Goal: Information Seeking & Learning: Learn about a topic

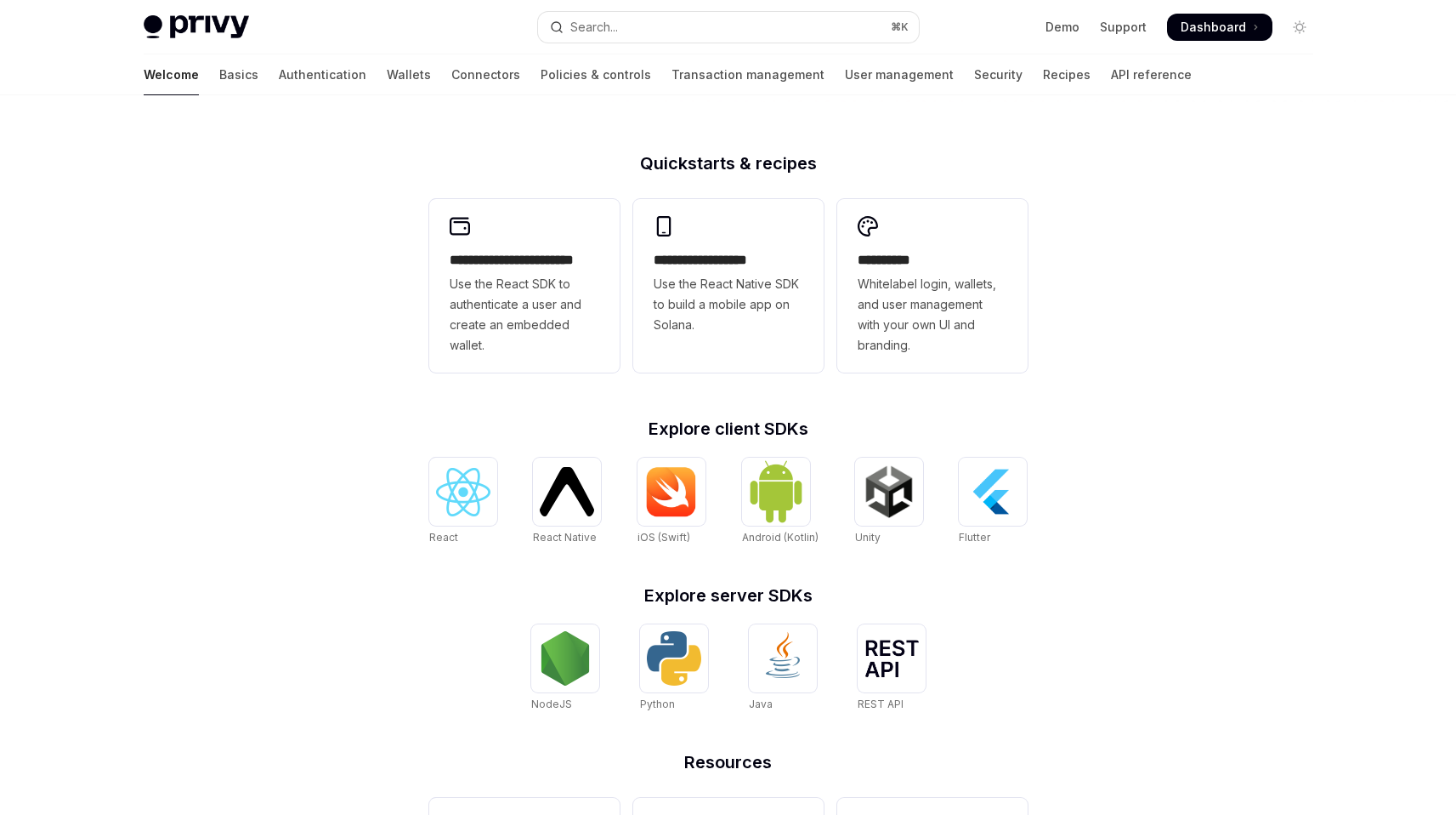
scroll to position [388, 0]
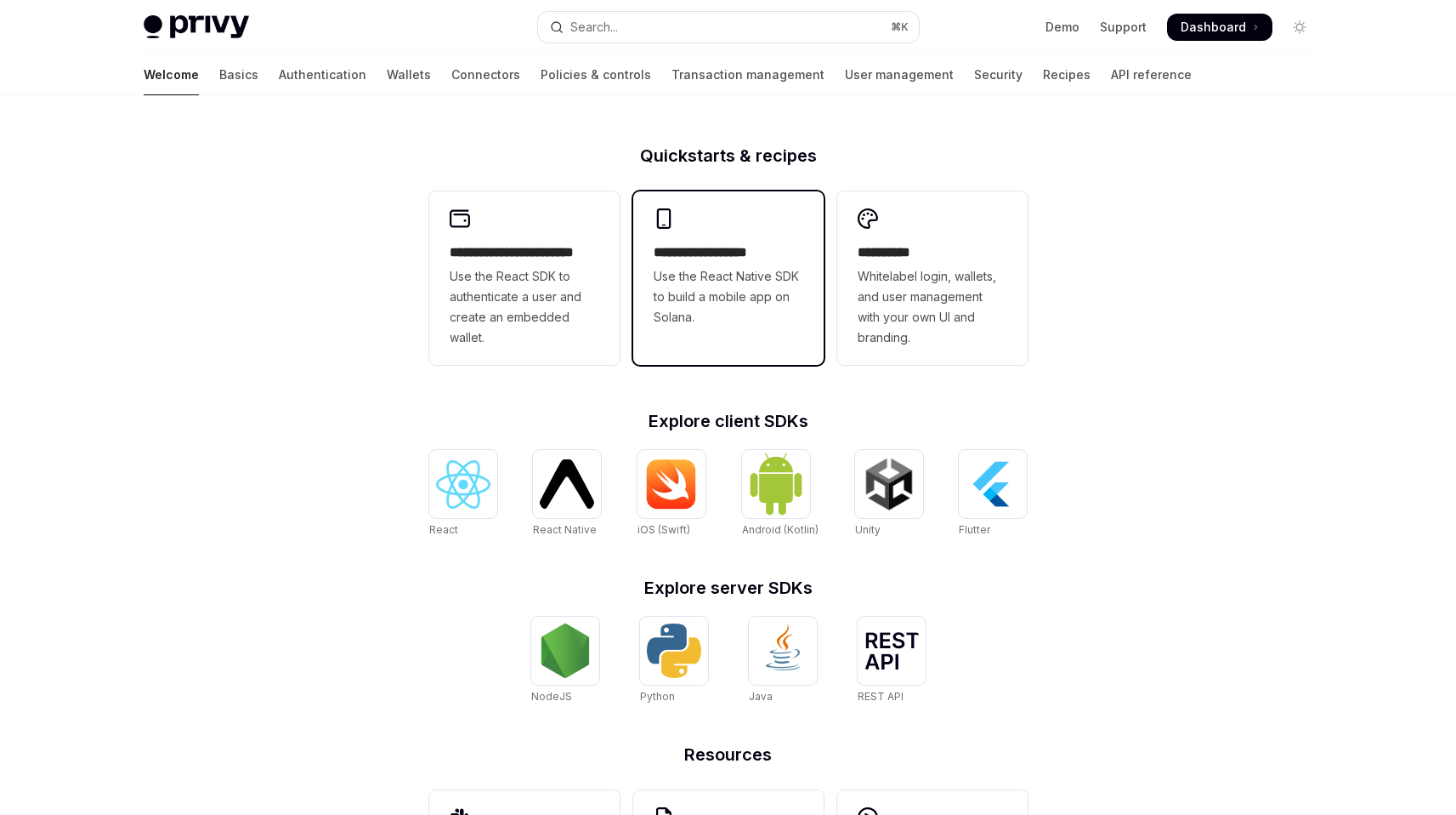
click at [697, 244] on h2 "**********" at bounding box center [728, 253] width 149 height 21
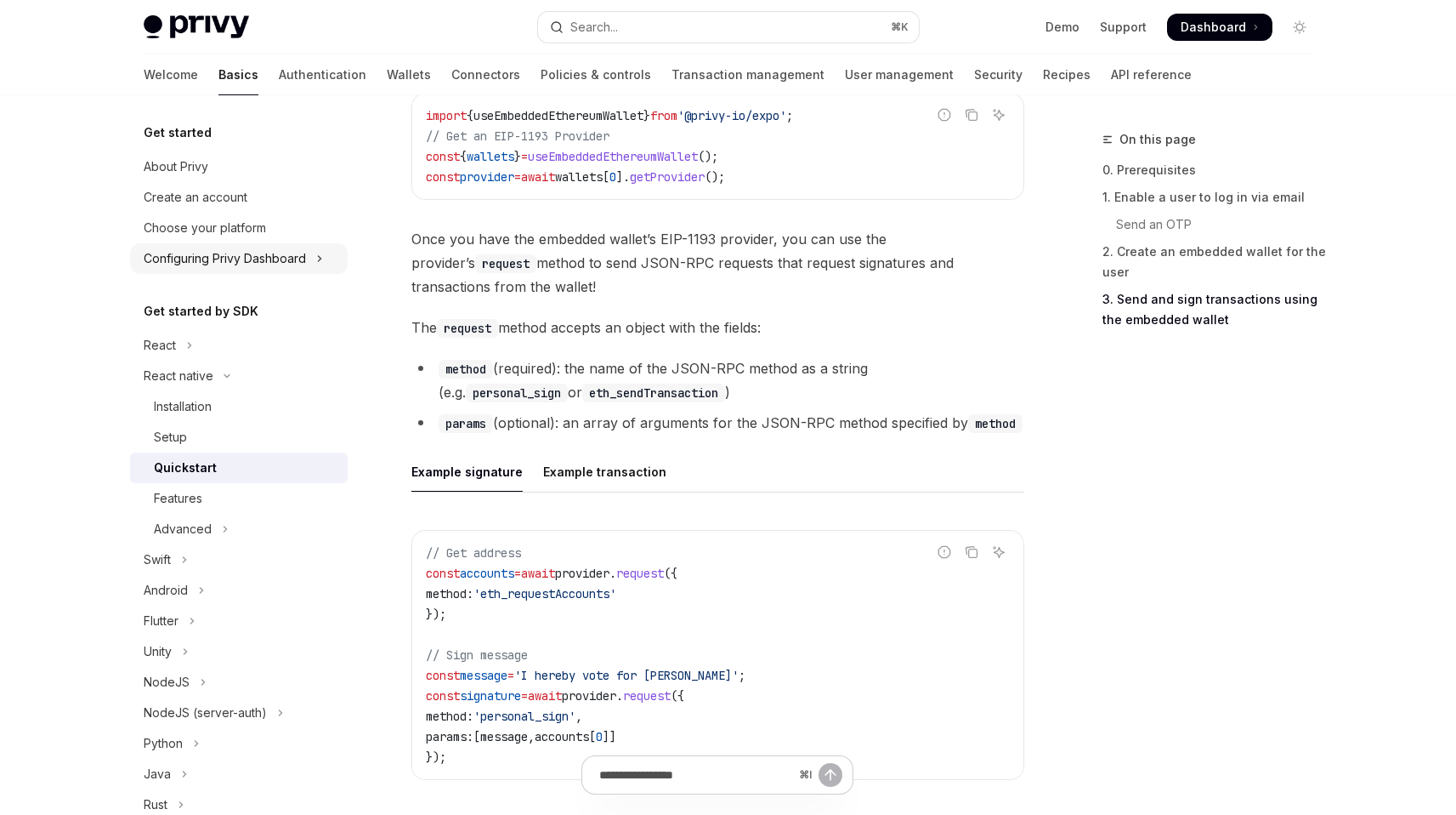
scroll to position [2107, 0]
click at [253, 171] on div "About Privy" at bounding box center [241, 166] width 194 height 21
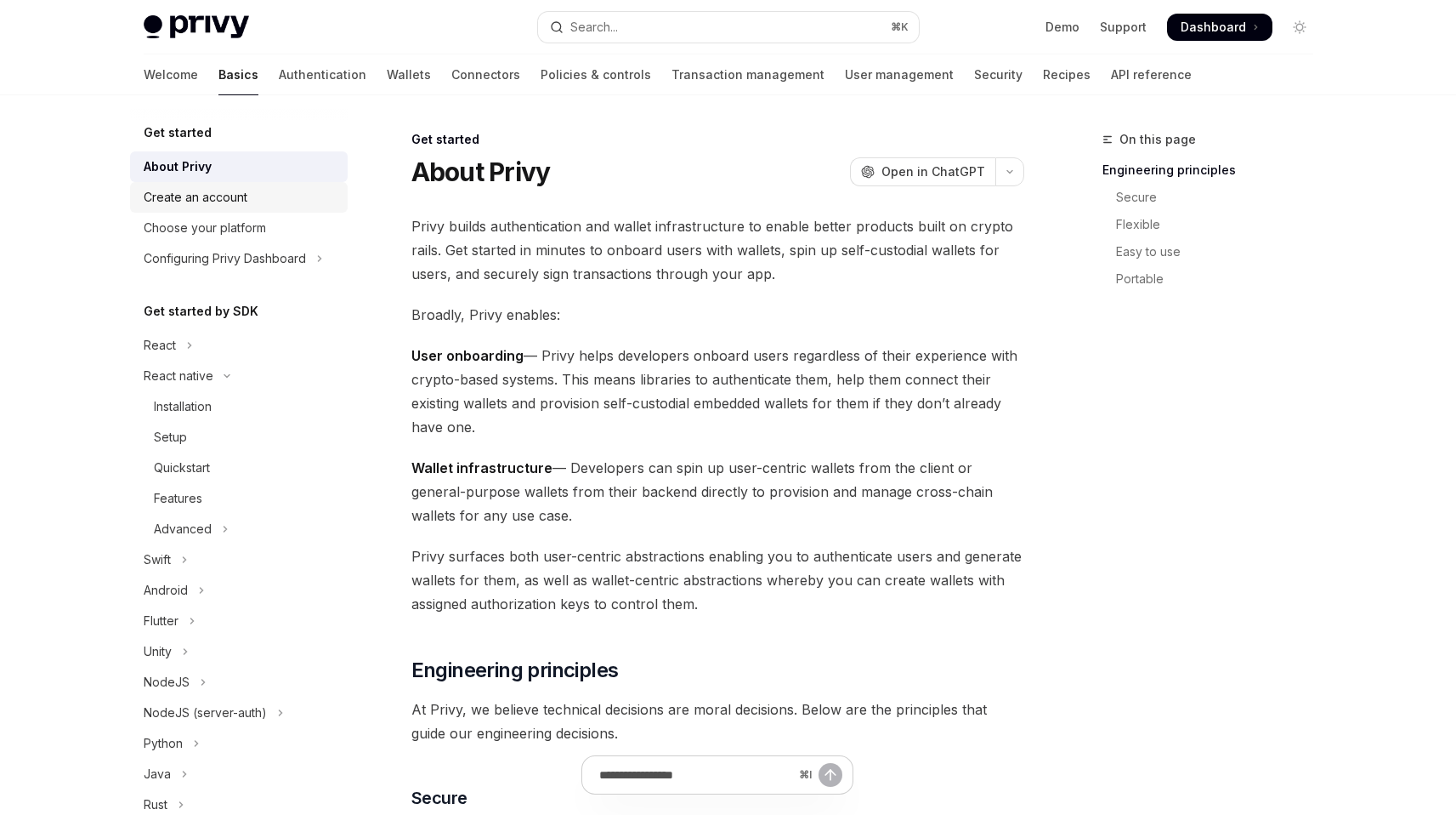
click at [260, 195] on div "Create an account" at bounding box center [241, 197] width 194 height 21
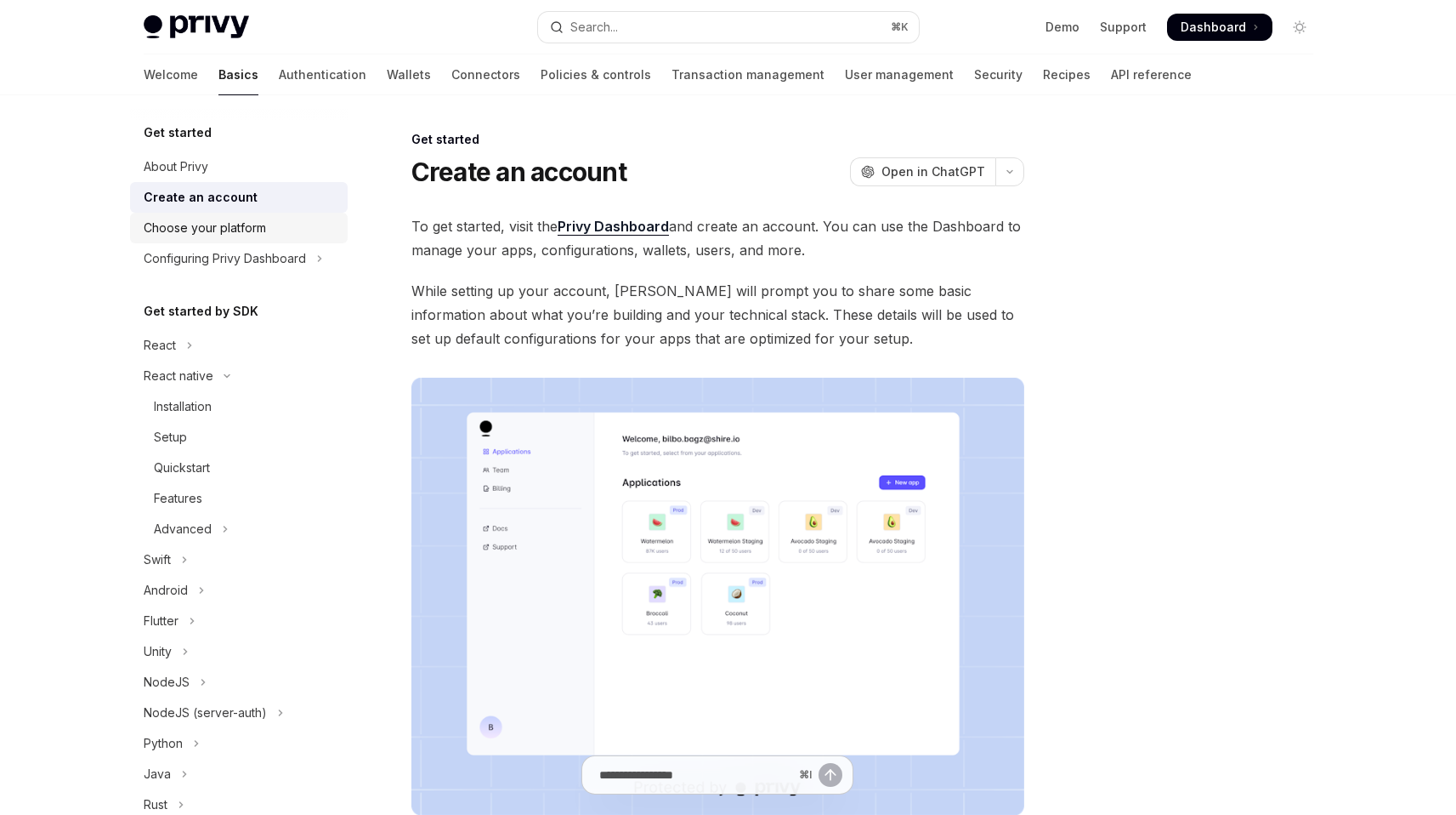
click at [257, 223] on div "Choose your platform" at bounding box center [205, 228] width 123 height 21
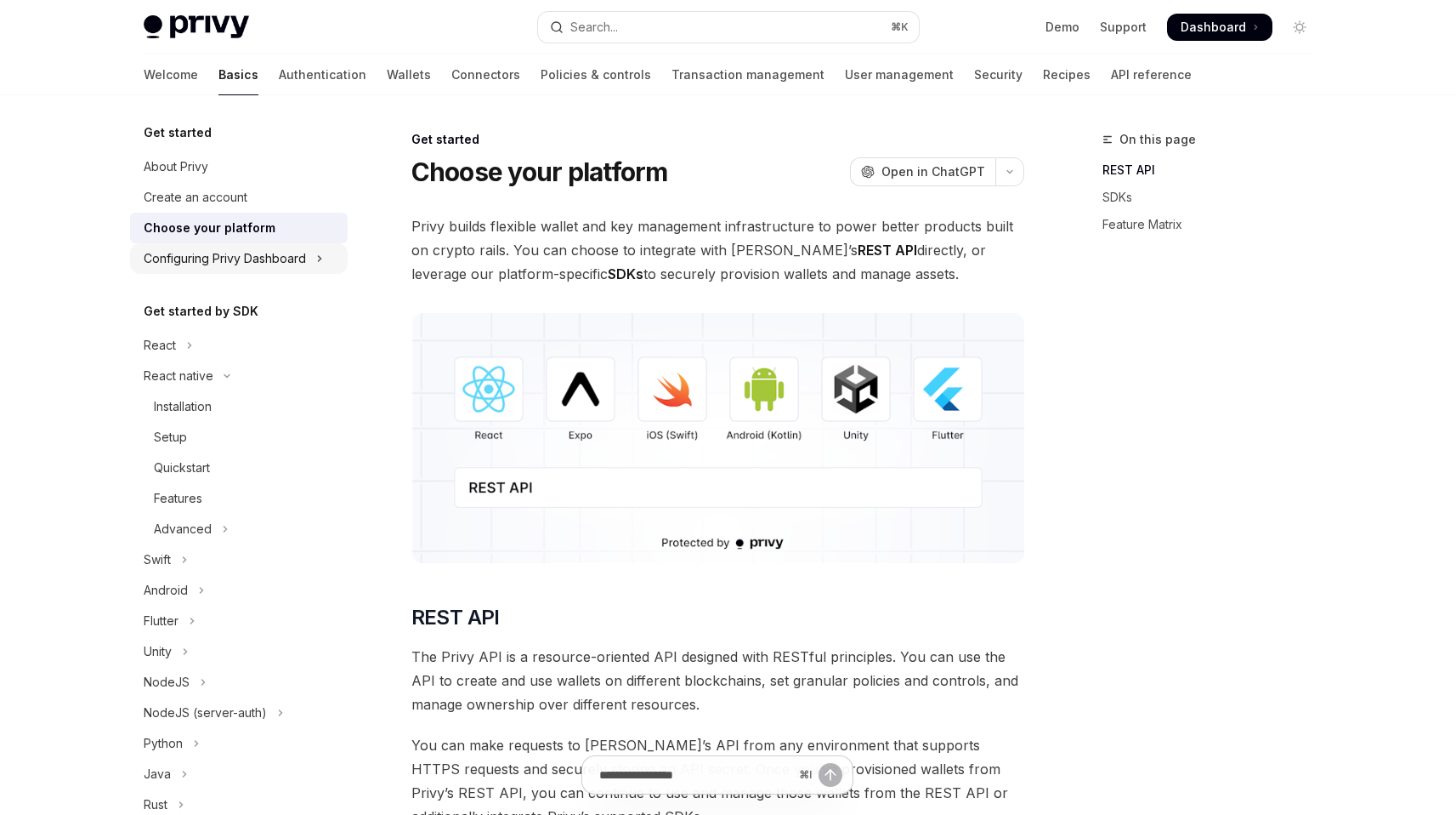
click at [268, 262] on div "Configuring Privy Dashboard" at bounding box center [225, 258] width 162 height 21
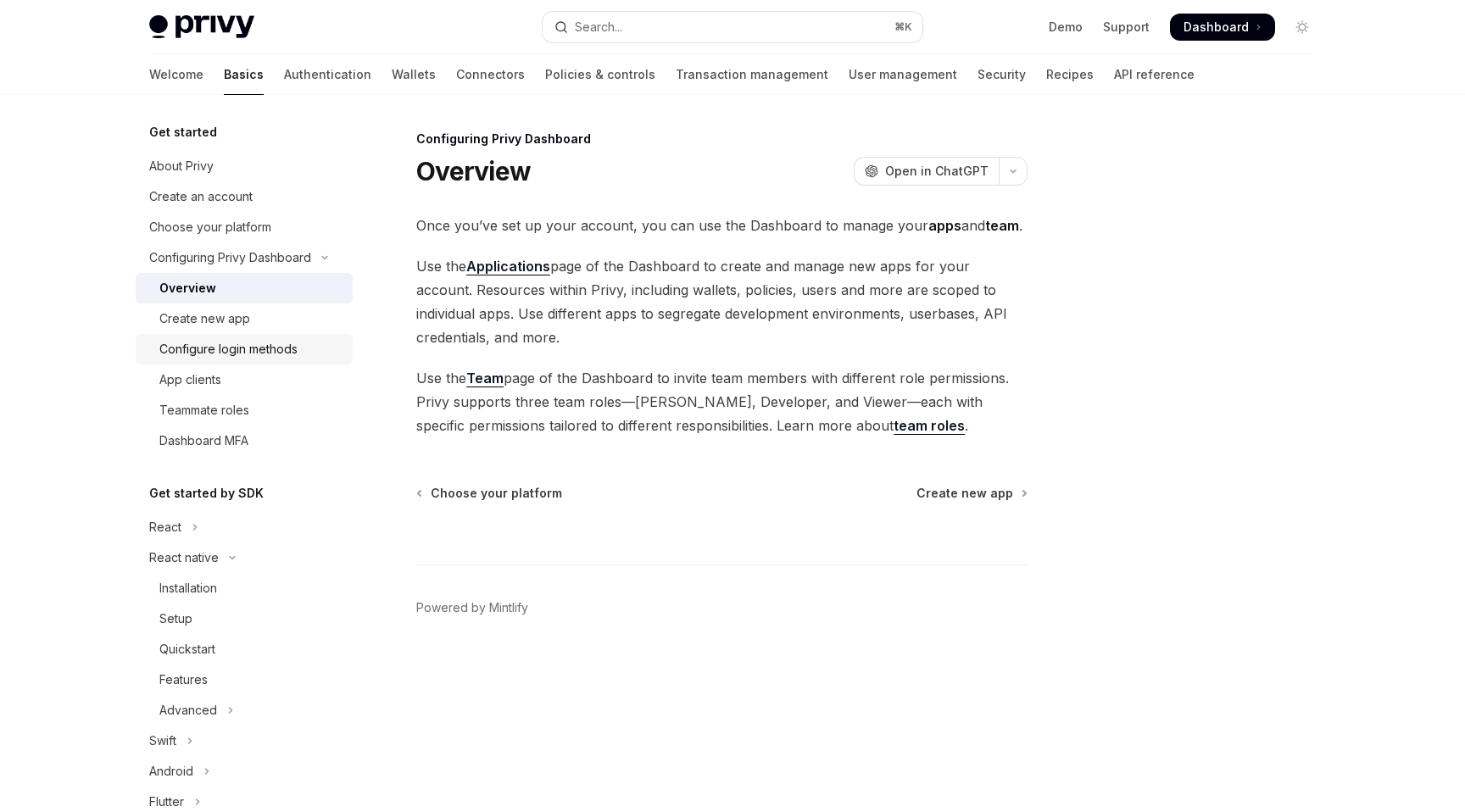
click at [177, 357] on div "Configure login methods" at bounding box center [228, 349] width 138 height 21
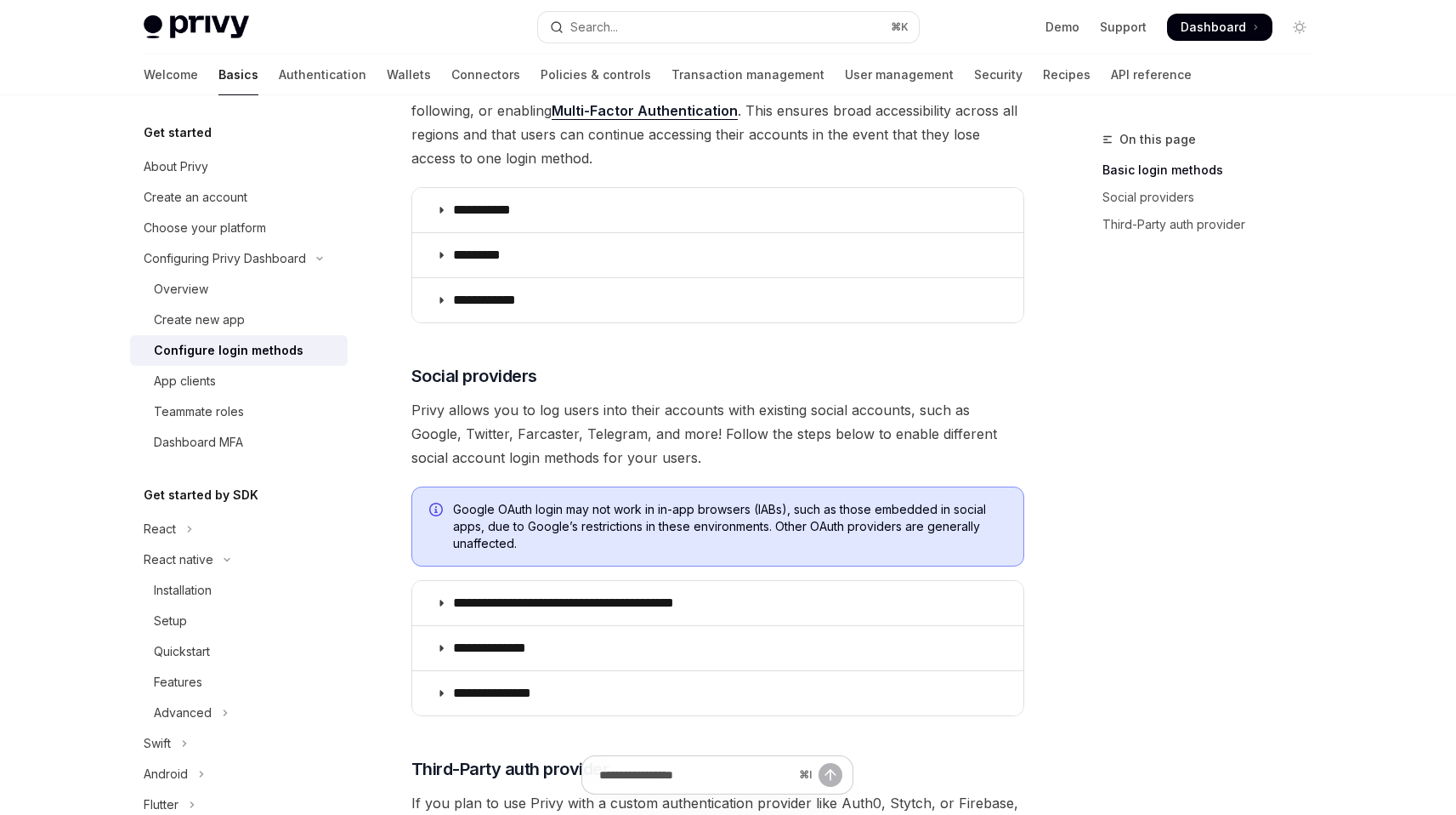
scroll to position [208, 0]
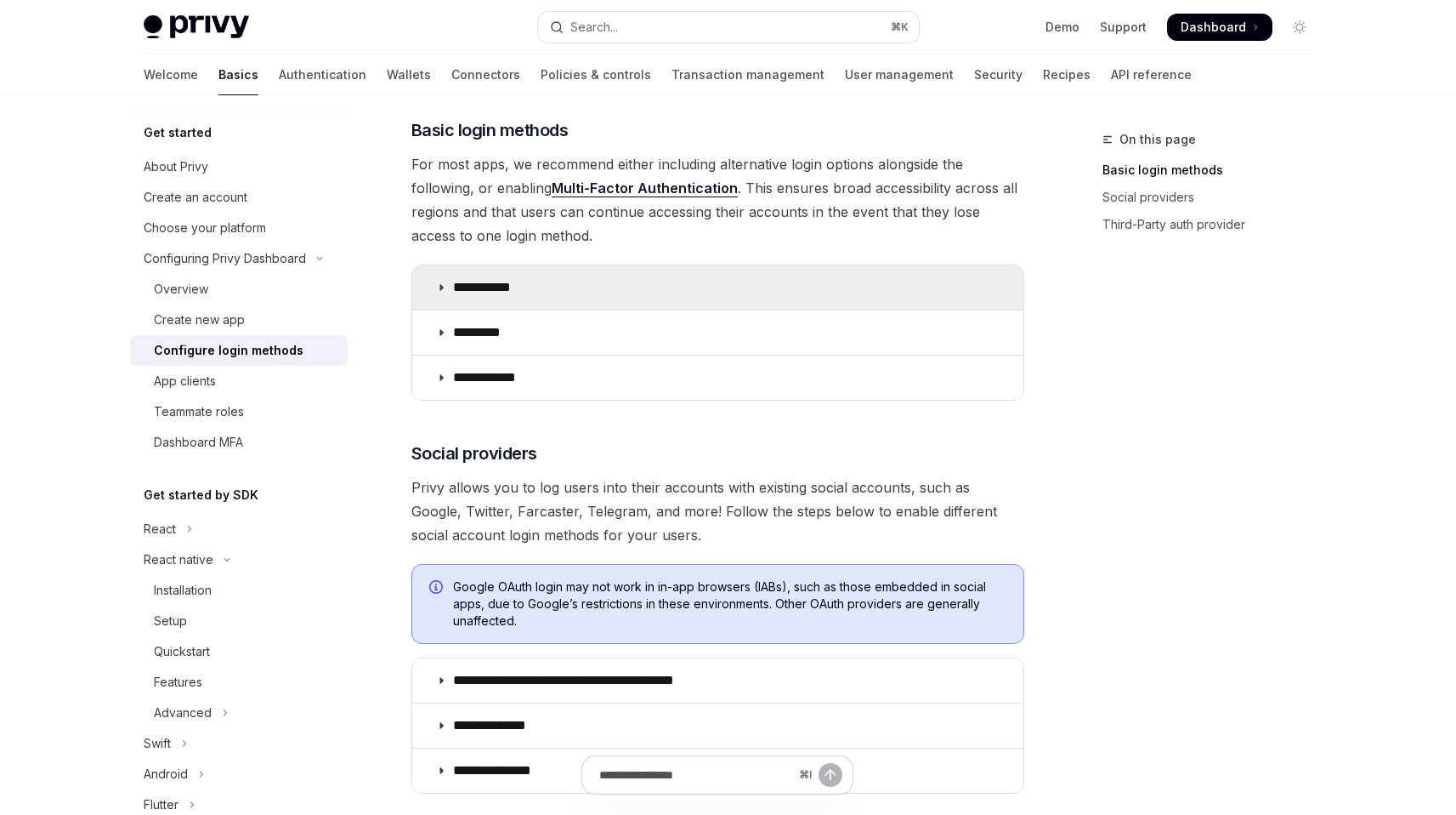
click at [460, 298] on summary "**********" at bounding box center [718, 287] width 611 height 45
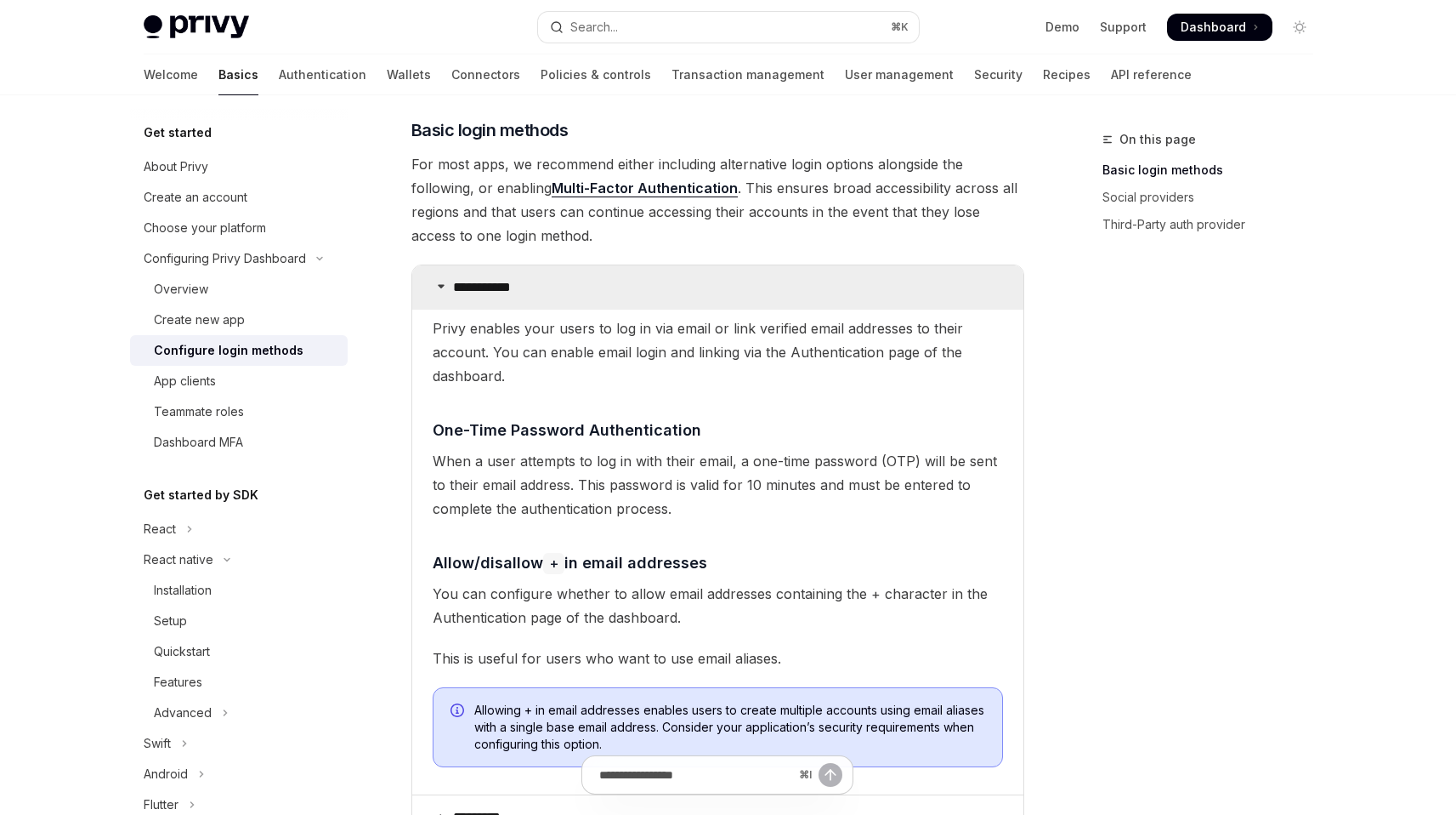
click at [460, 294] on p "**********" at bounding box center [488, 287] width 70 height 17
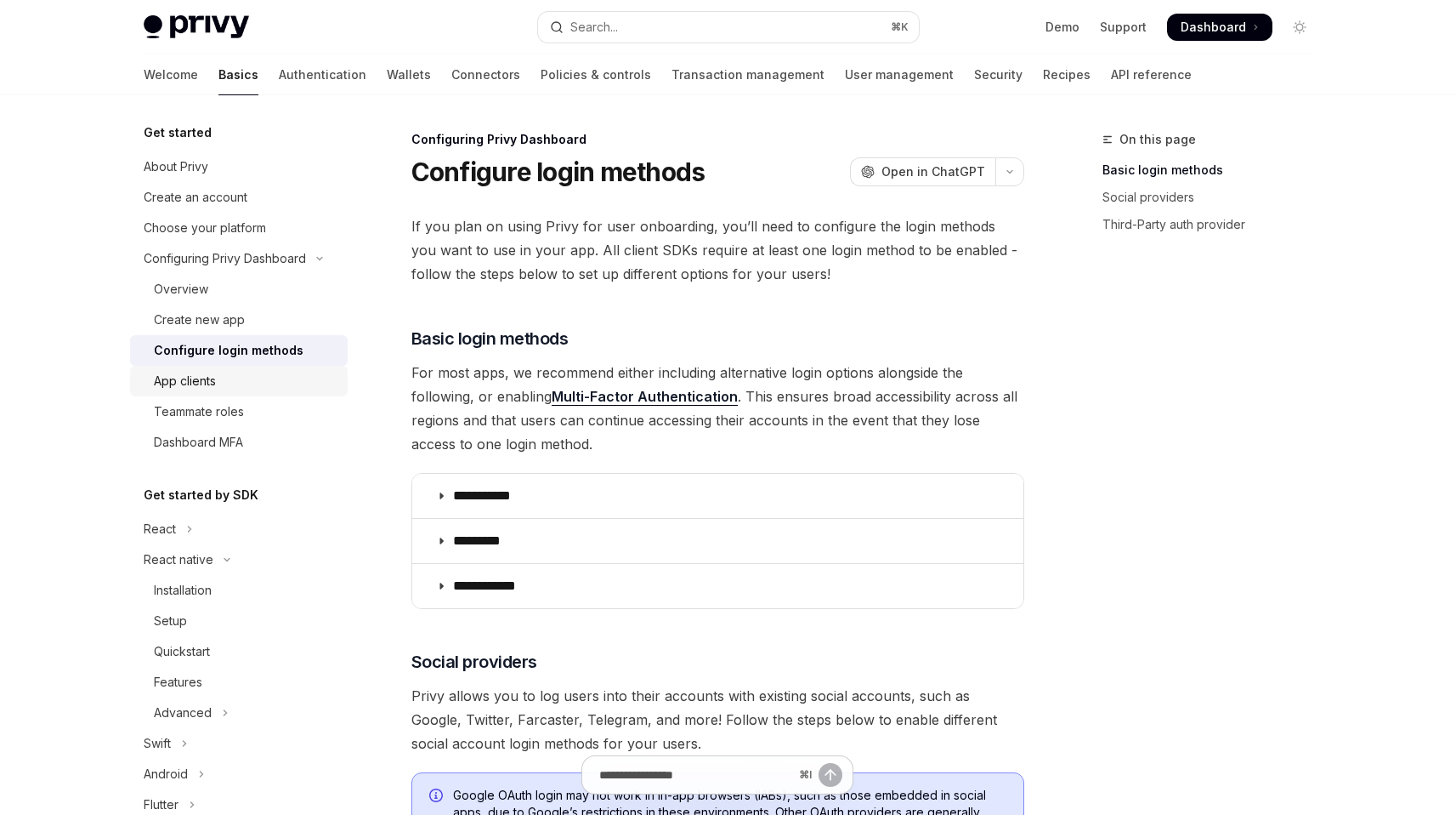
click at [240, 374] on div "App clients" at bounding box center [245, 380] width 184 height 21
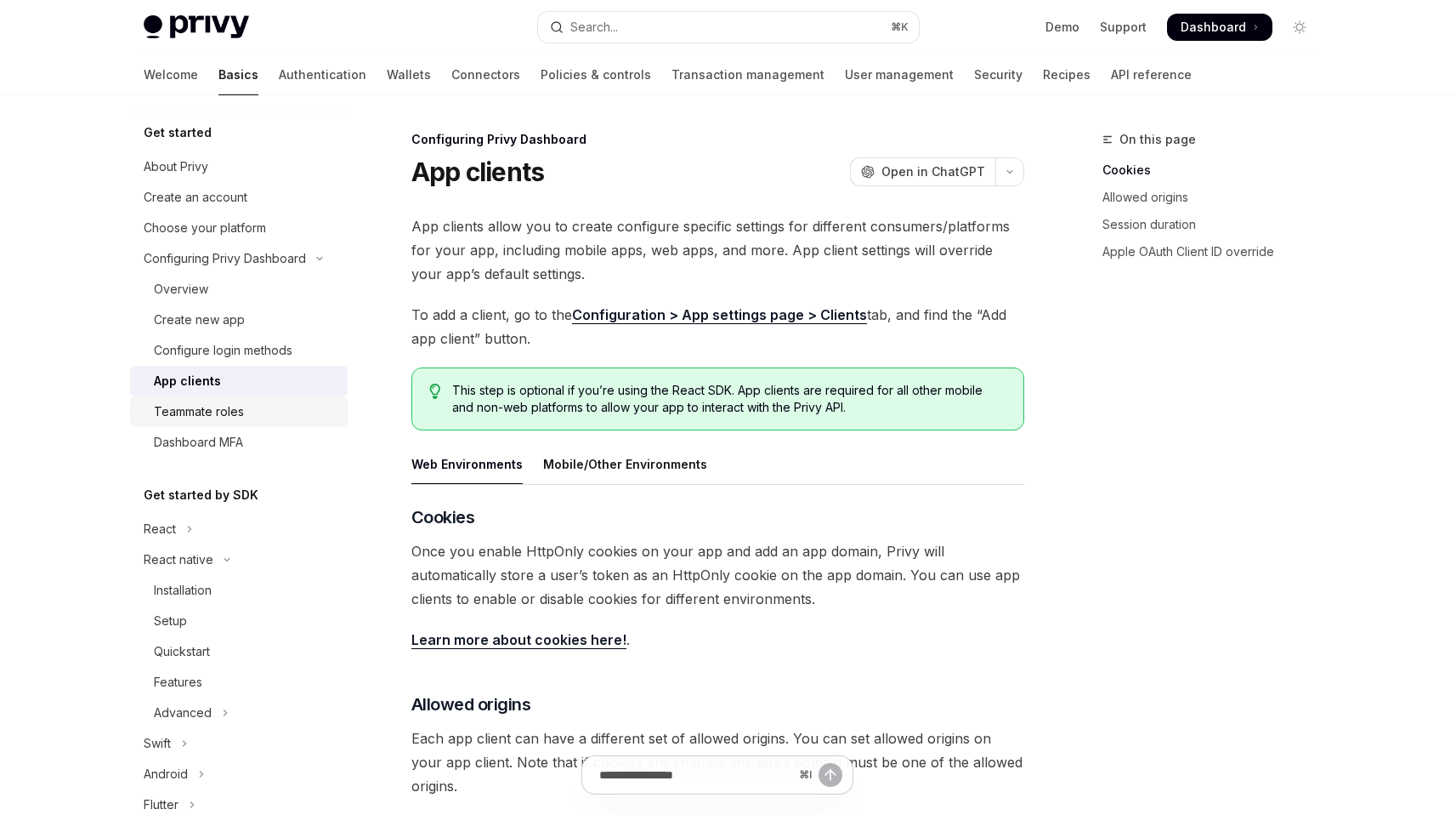
click at [249, 416] on div "Teammate roles" at bounding box center [245, 411] width 184 height 21
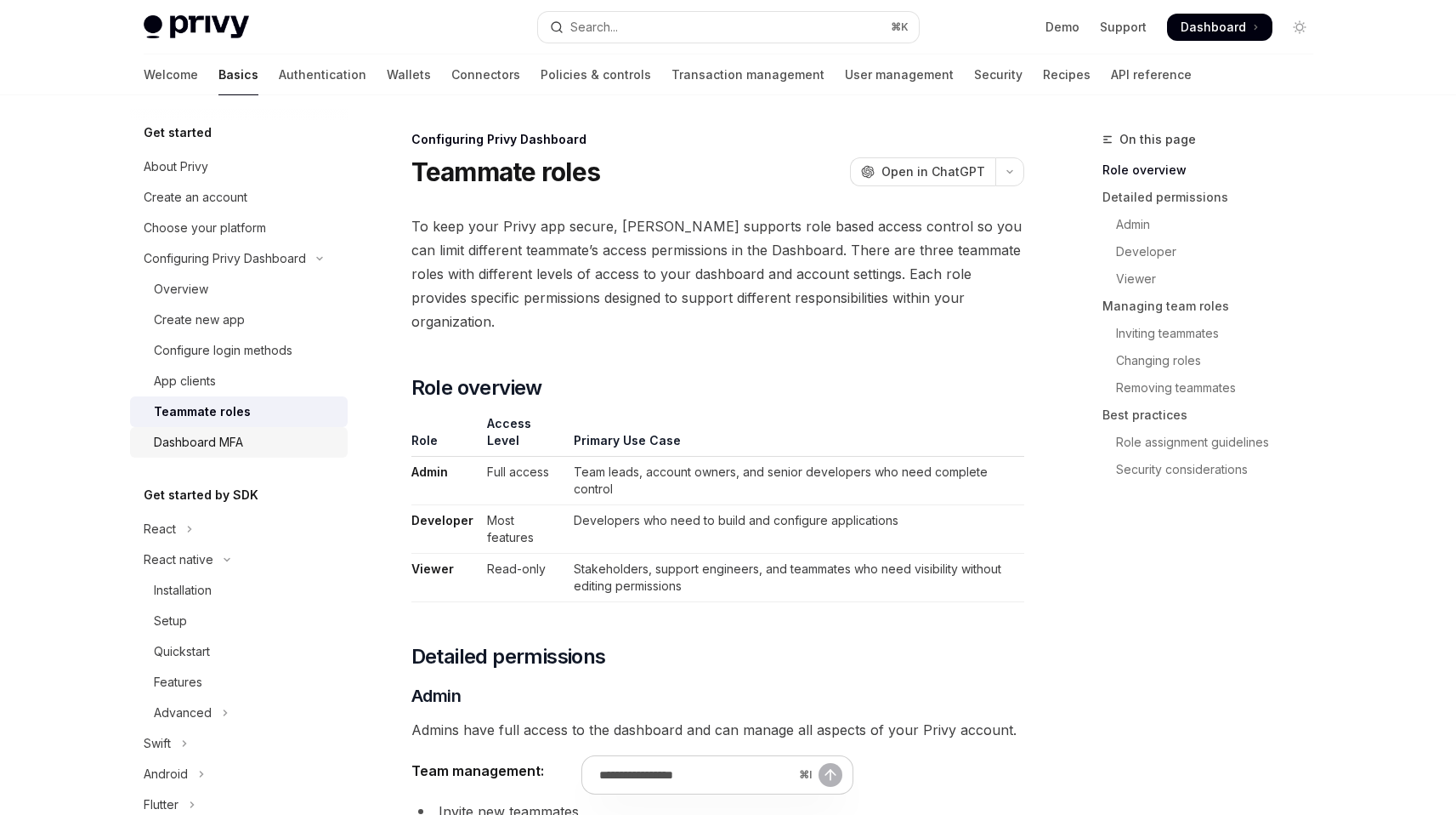
click at [253, 449] on div "Dashboard MFA" at bounding box center [245, 442] width 184 height 21
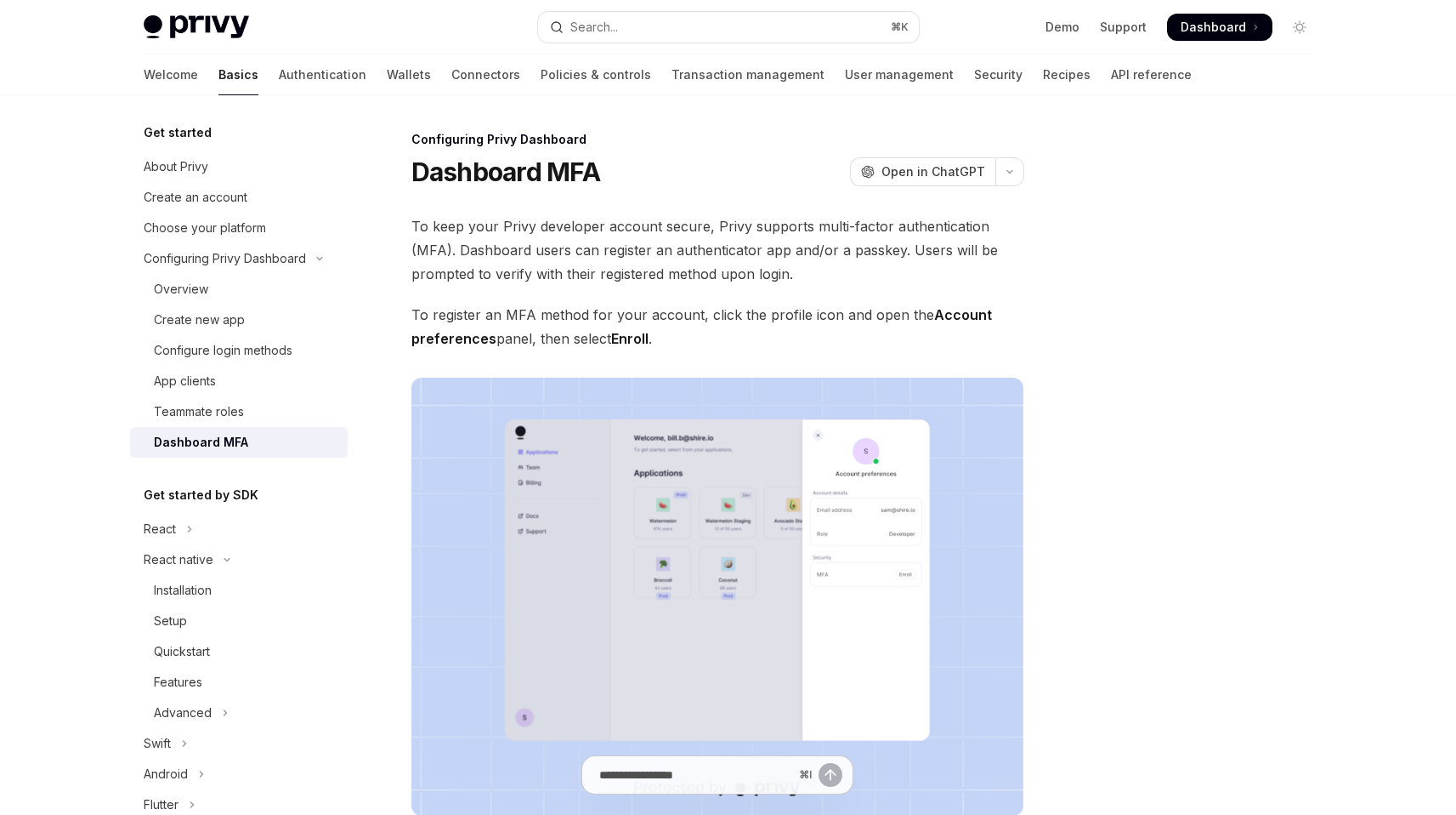
click at [219, 76] on link "Basics" at bounding box center [239, 74] width 40 height 41
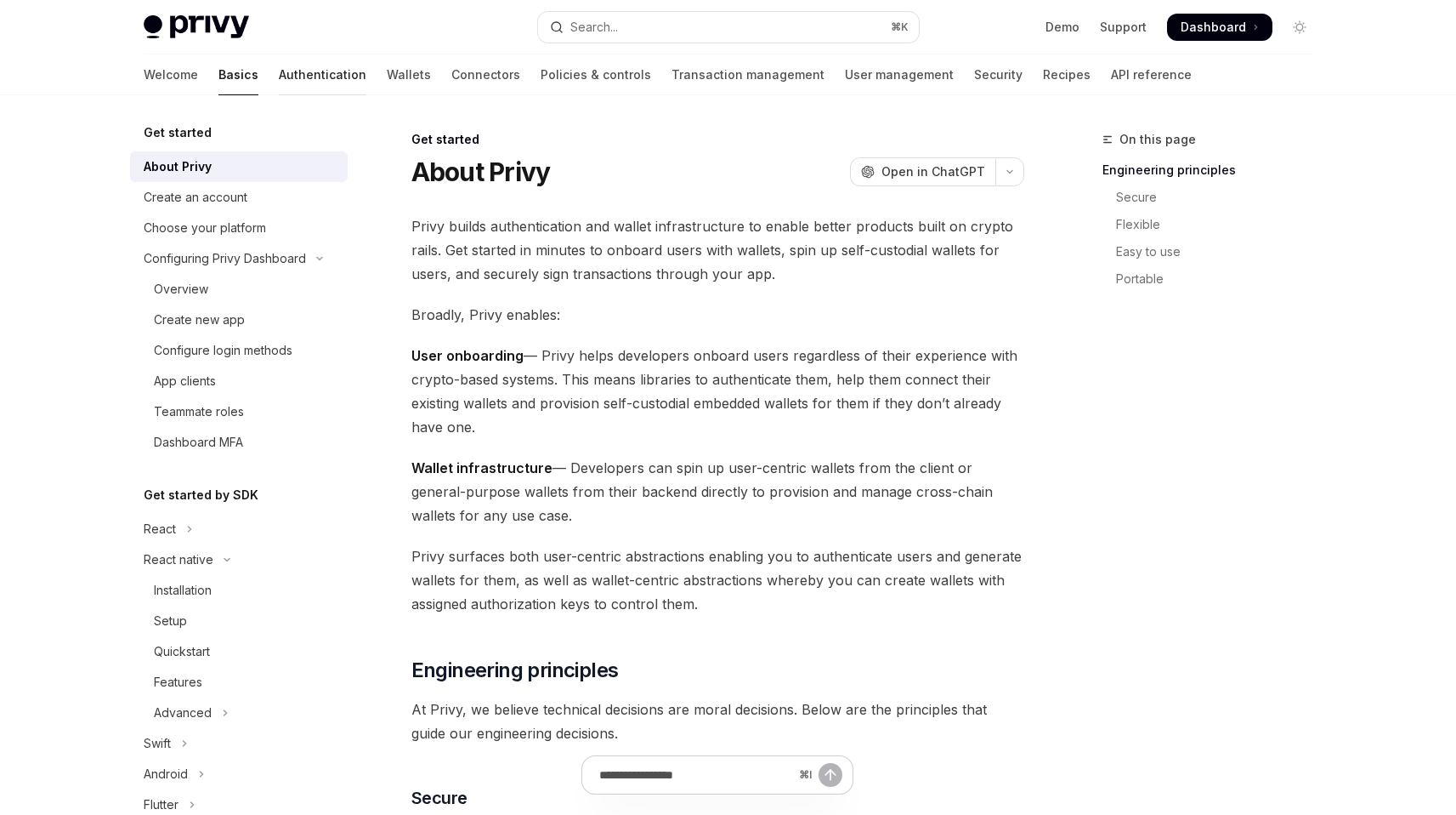
click at [279, 69] on link "Authentication" at bounding box center [323, 74] width 87 height 41
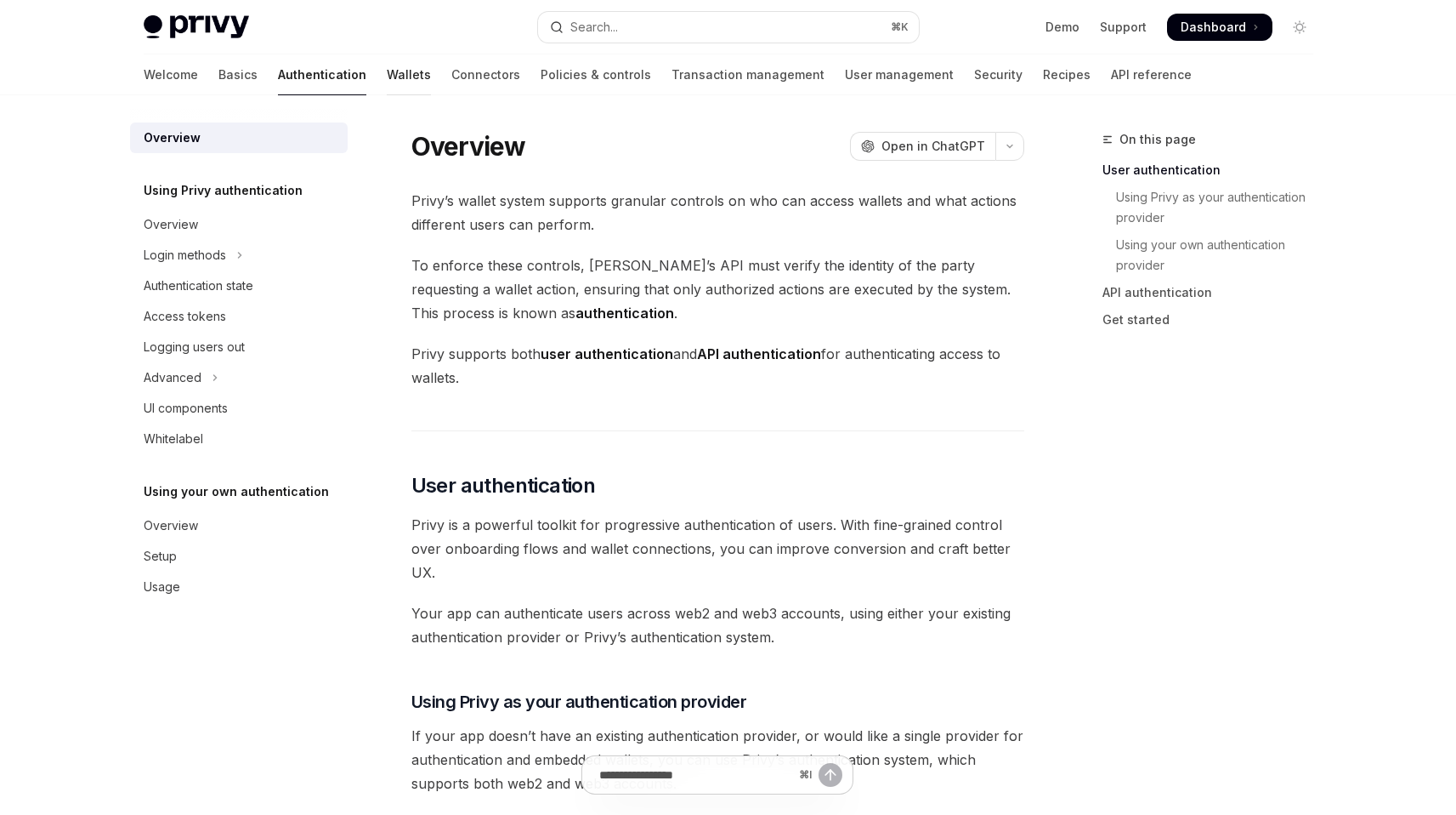
click at [387, 81] on link "Wallets" at bounding box center [409, 74] width 45 height 41
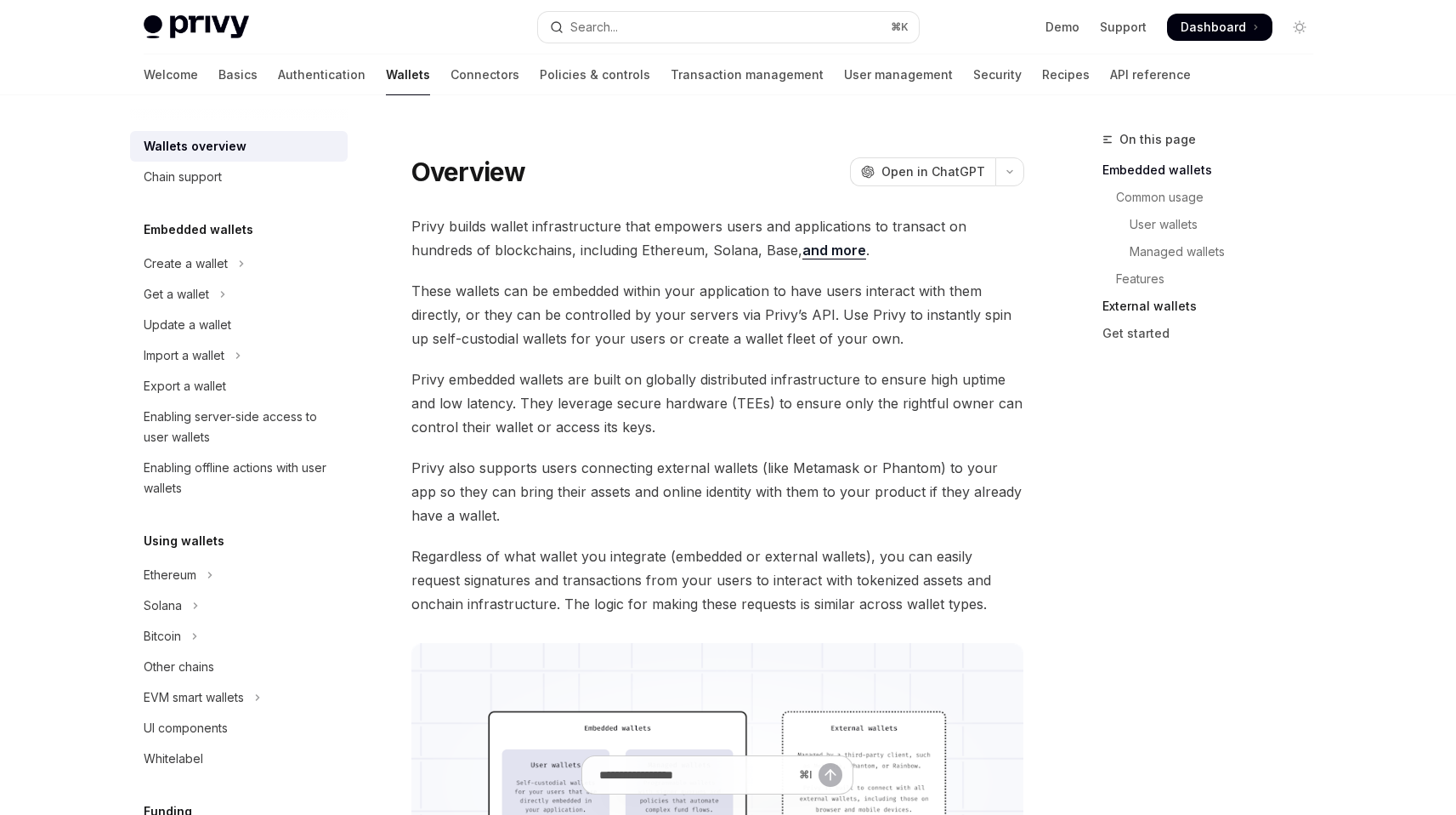
click at [1135, 306] on link "External wallets" at bounding box center [1214, 305] width 225 height 27
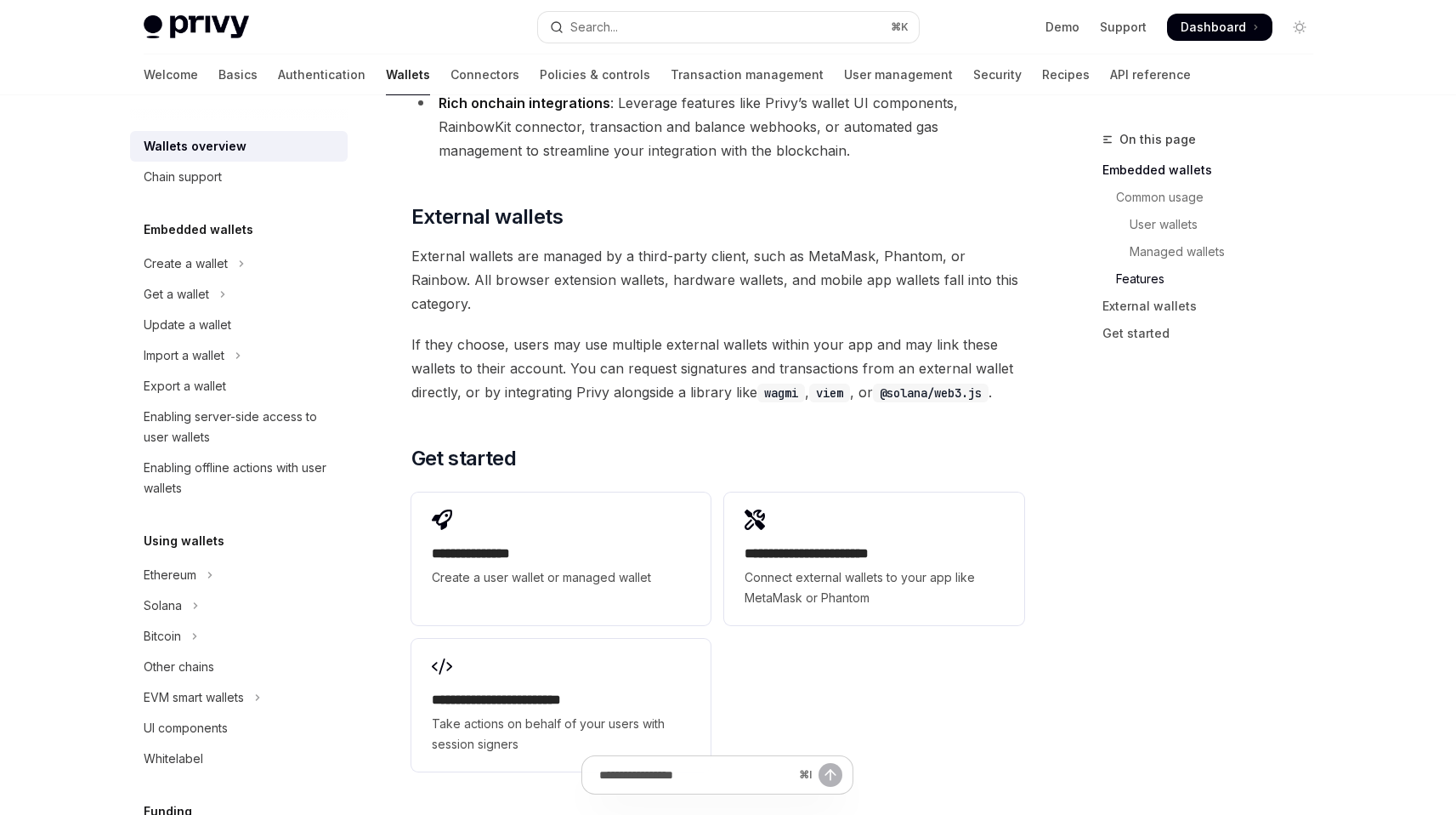
scroll to position [2453, 0]
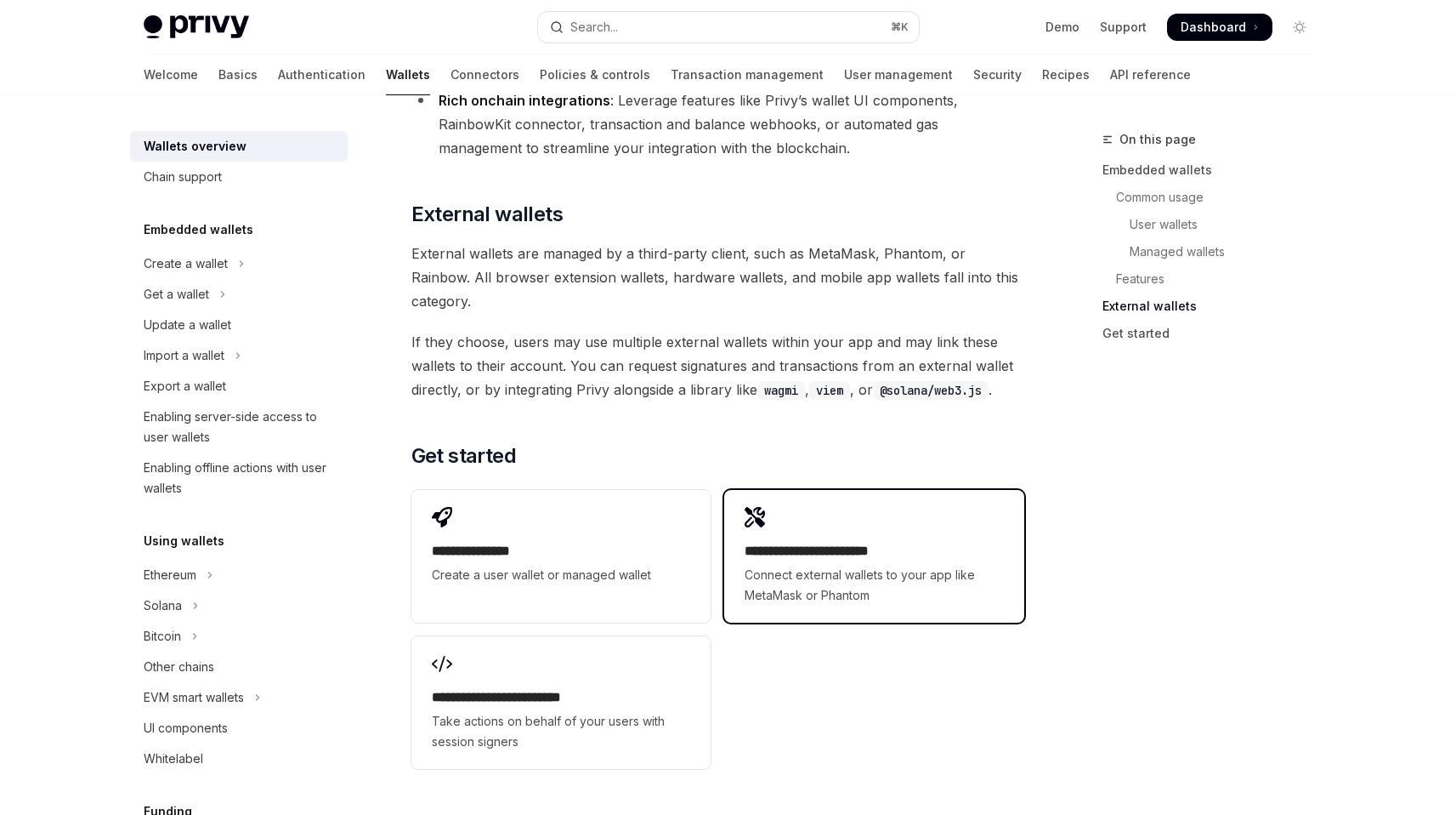
click at [886, 541] on h2 "**********" at bounding box center [873, 551] width 258 height 21
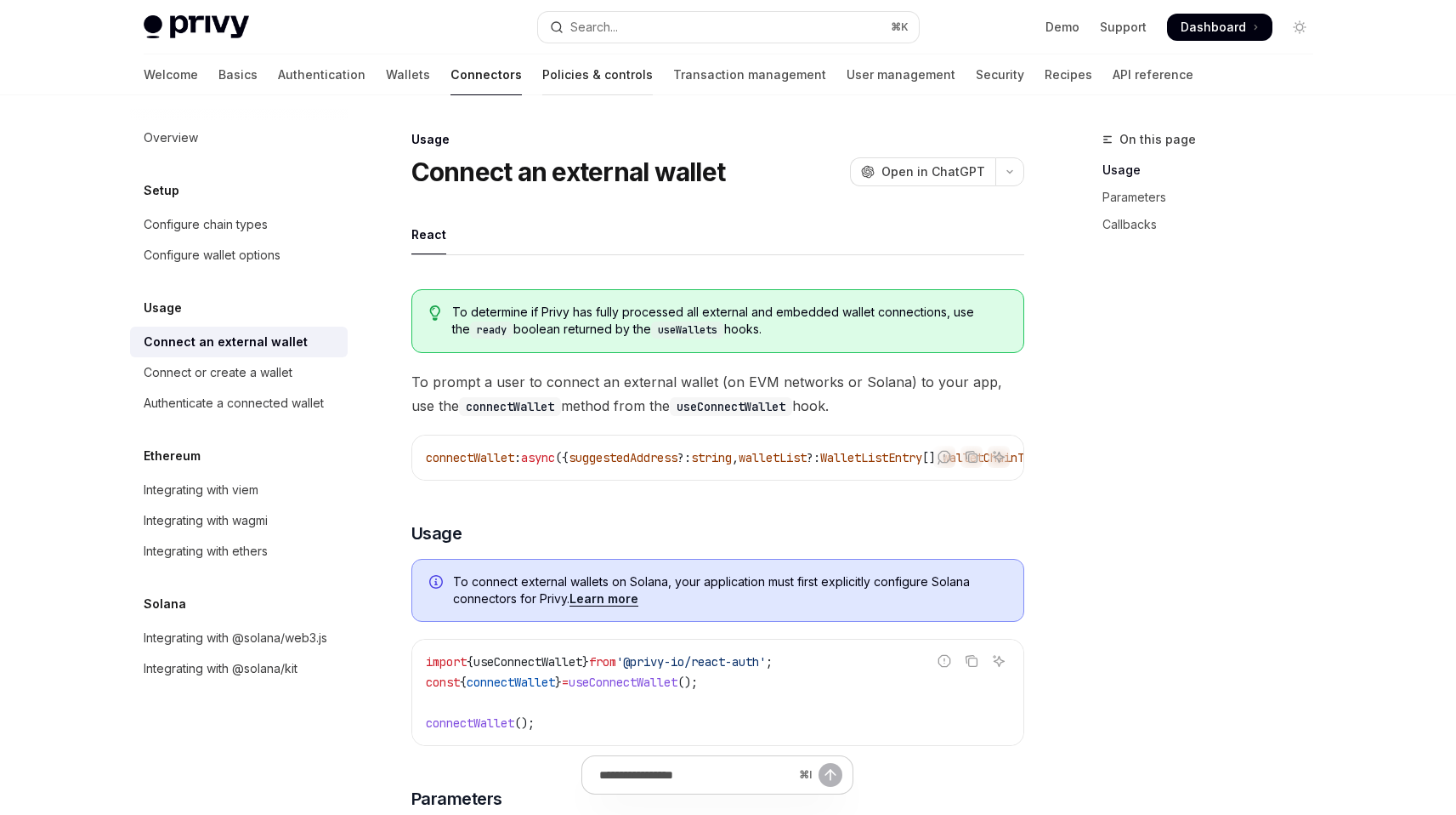
click at [542, 79] on link "Policies & controls" at bounding box center [598, 74] width 111 height 41
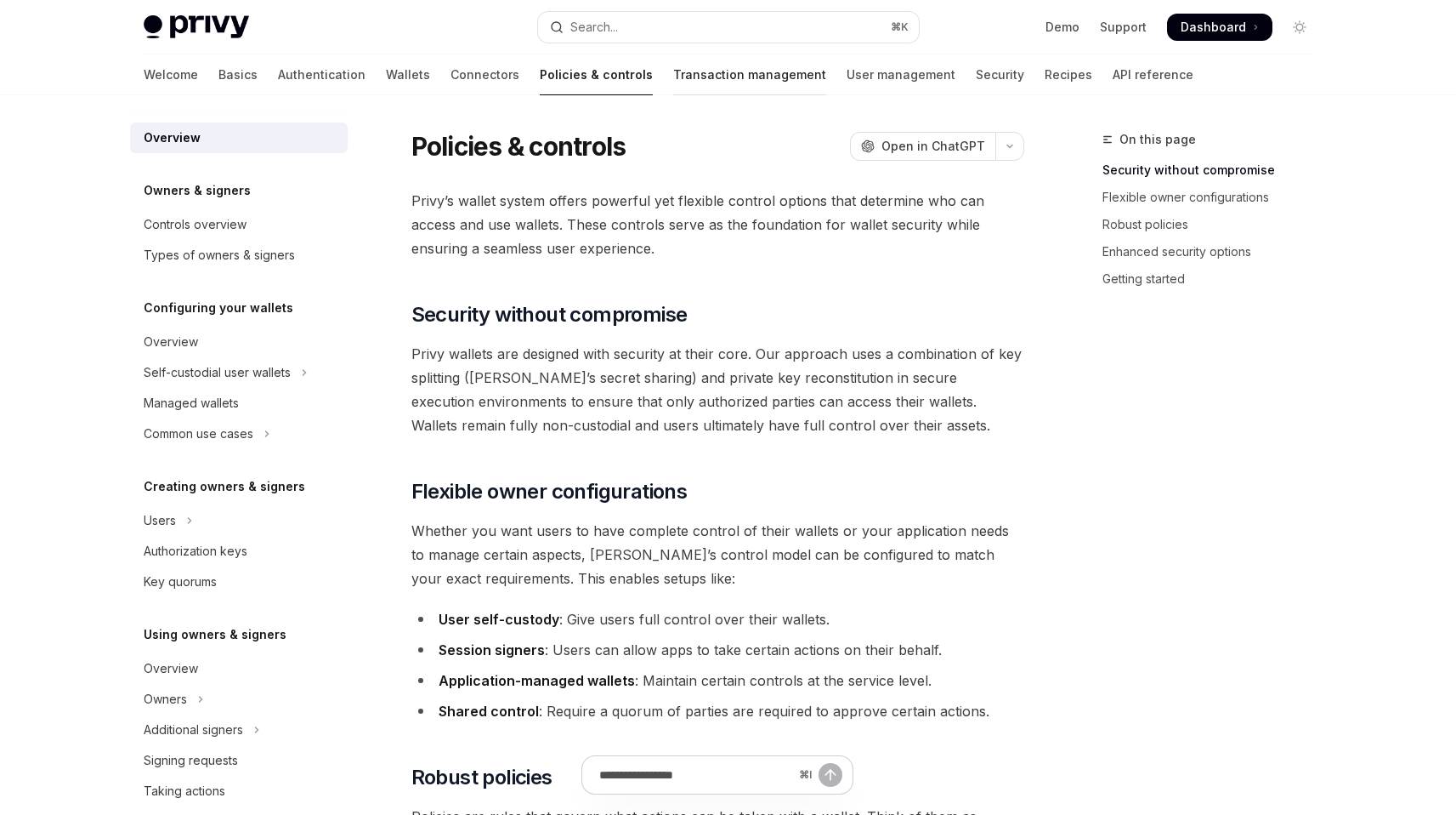
click at [673, 75] on link "Transaction management" at bounding box center [749, 74] width 153 height 41
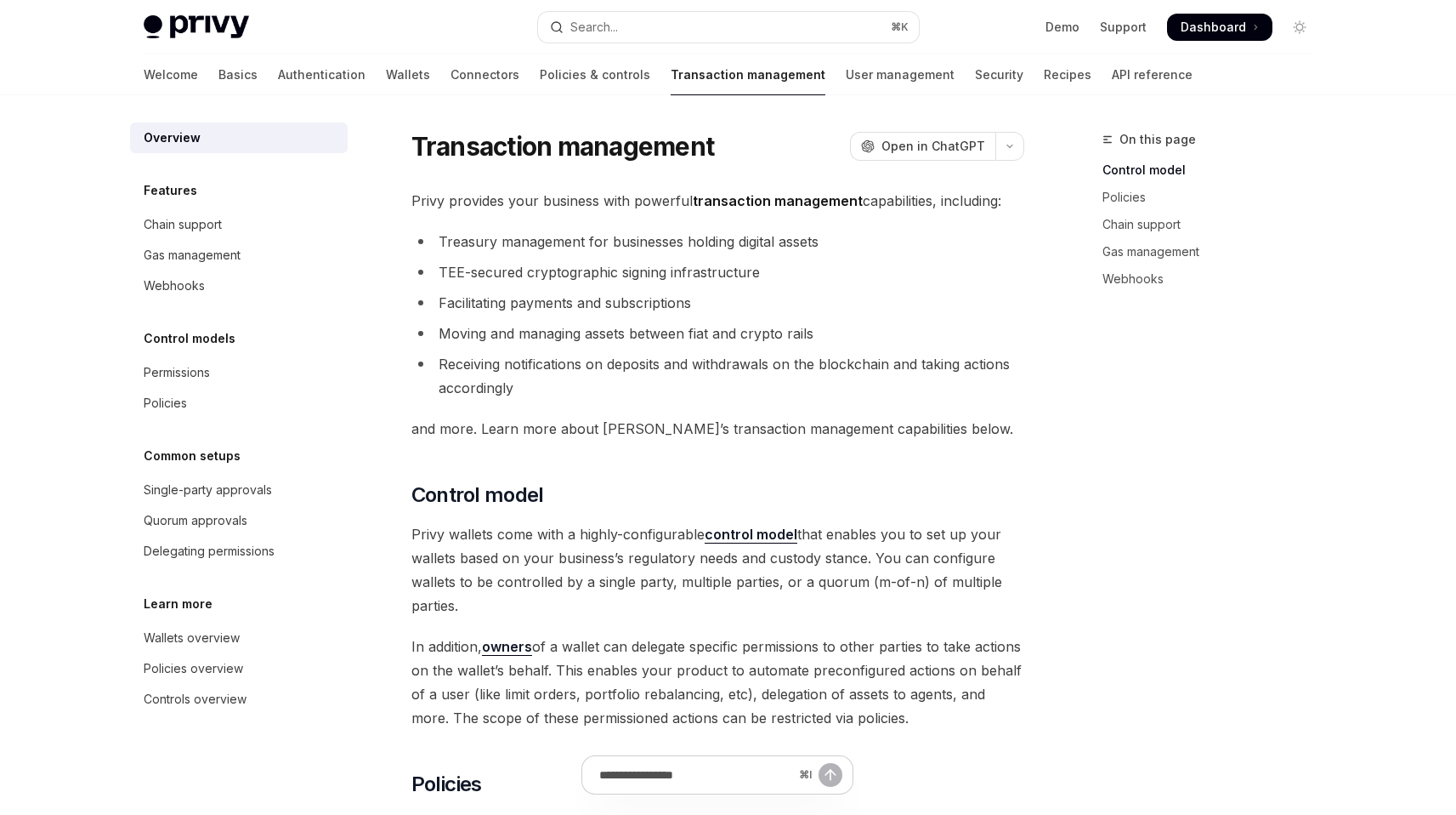
click at [857, 90] on div "Welcome Basics Authentication Wallets Connectors Policies & controls Transactio…" at bounding box center [668, 74] width 1049 height 41
click at [136, 68] on div "Welcome Basics Authentication Wallets Connectors Policies & controls Transactio…" at bounding box center [728, 74] width 1251 height 41
click at [142, 69] on div "Welcome Basics Authentication Wallets Connectors Policies & controls Transactio…" at bounding box center [728, 74] width 1251 height 41
click at [219, 73] on link "Basics" at bounding box center [239, 74] width 40 height 41
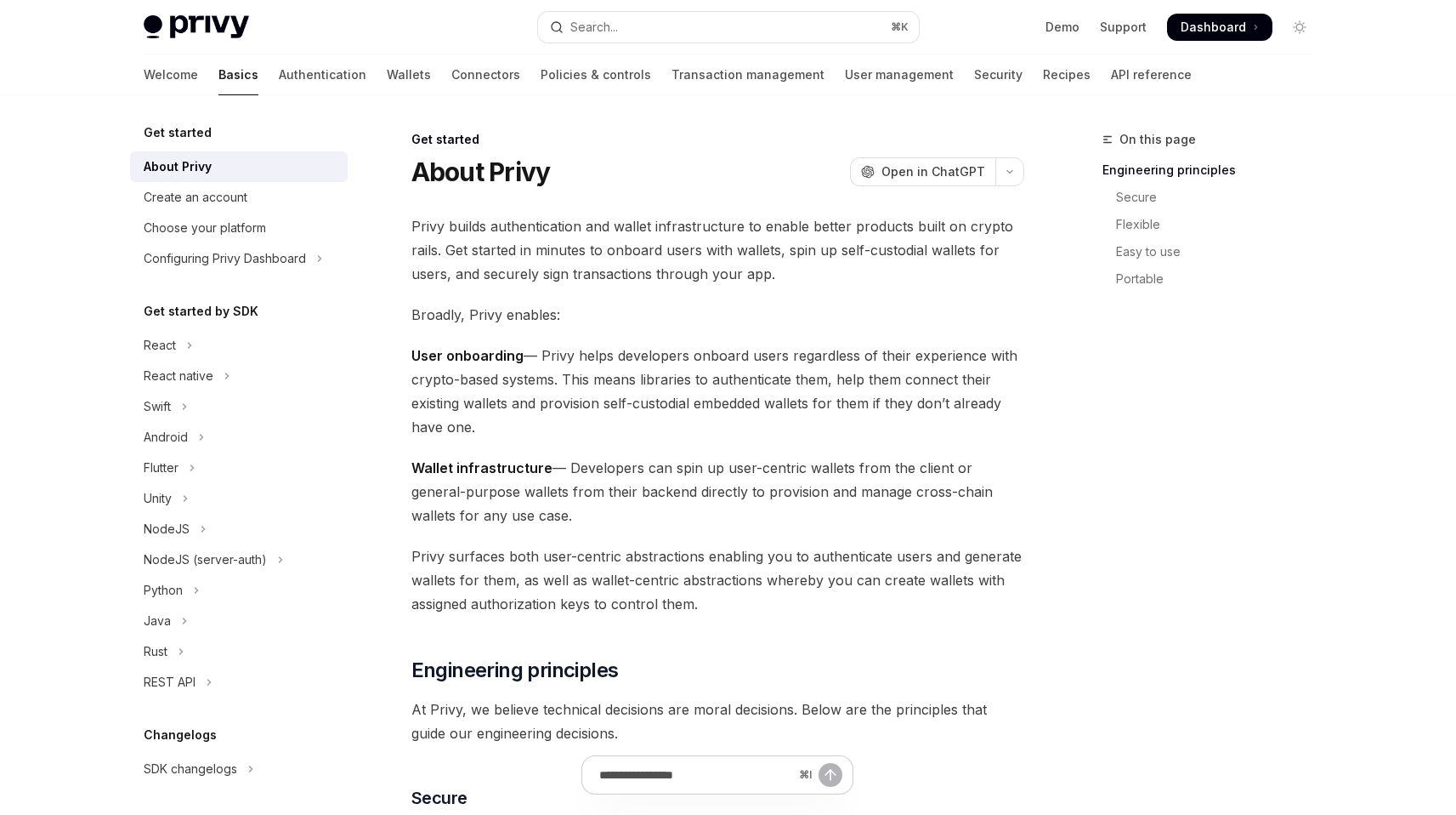
click at [219, 60] on link "Basics" at bounding box center [239, 74] width 40 height 41
click at [183, 40] on div "Privy Docs home page Search... ⌘ K Demo Support Dashboard Dashboard Search..." at bounding box center [728, 27] width 1170 height 54
click at [184, 36] on img at bounding box center [196, 27] width 105 height 24
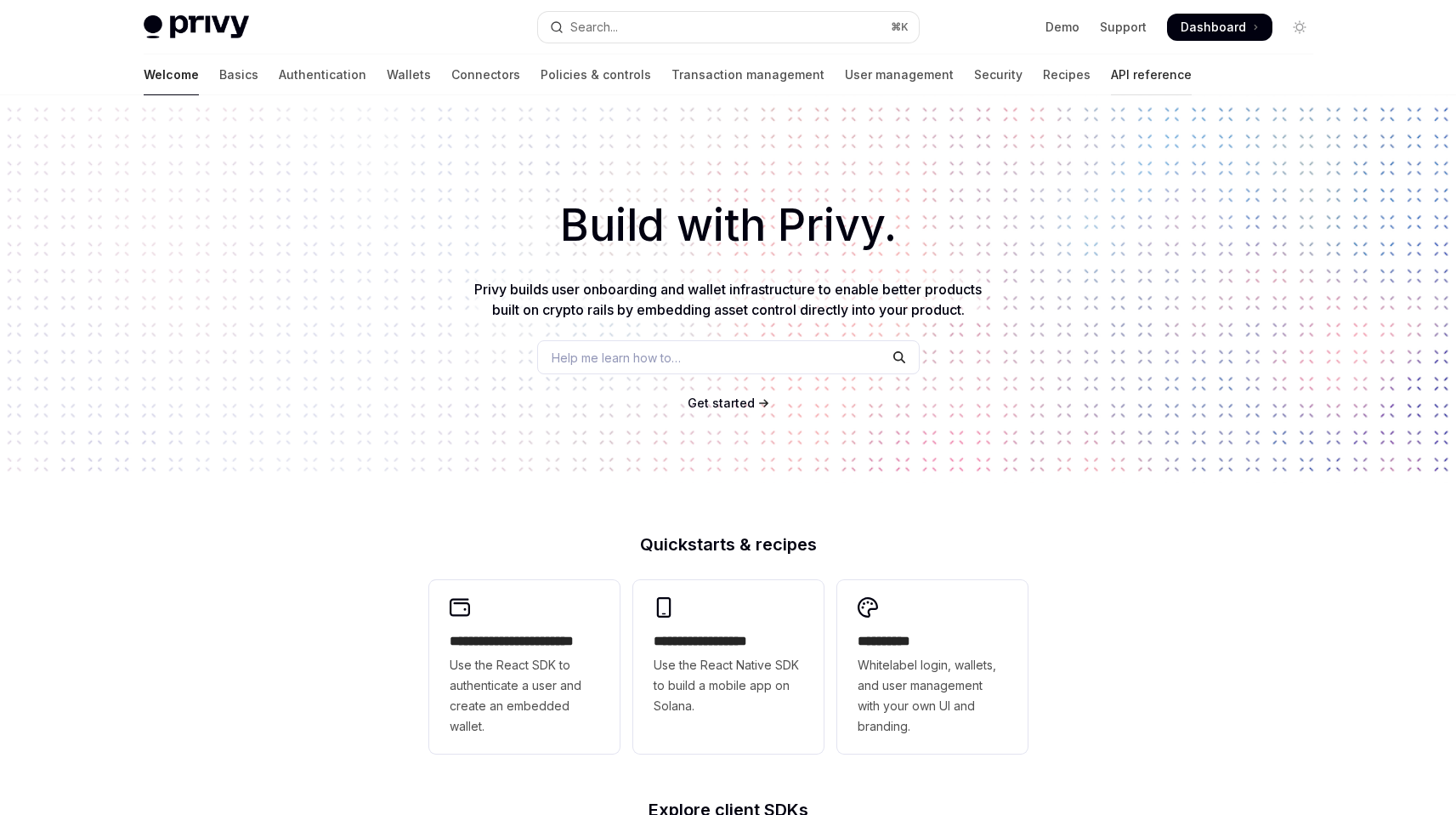
click at [1111, 66] on link "API reference" at bounding box center [1151, 74] width 81 height 41
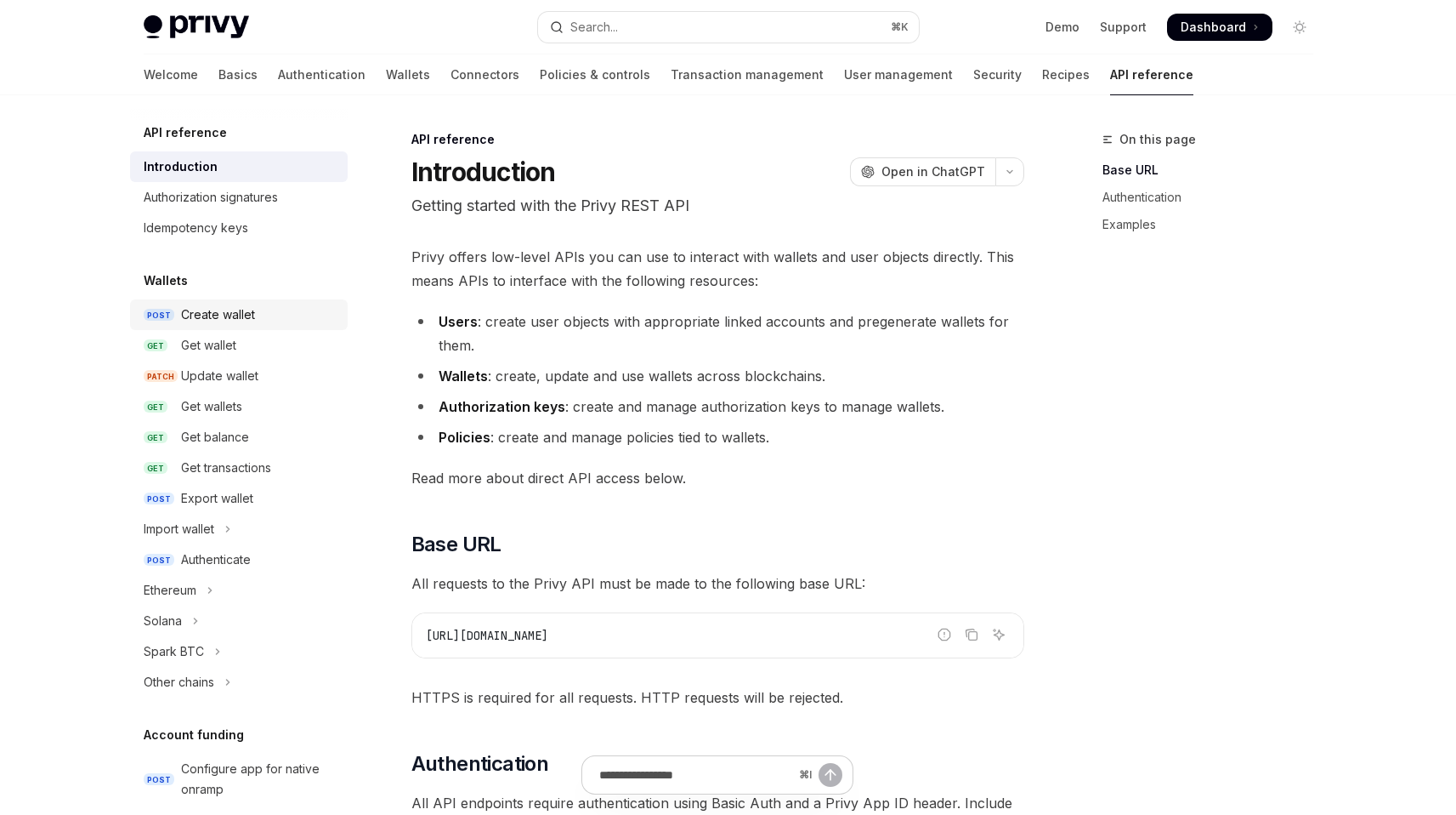
click at [196, 320] on div "Create wallet" at bounding box center [218, 314] width 74 height 21
type textarea "*"
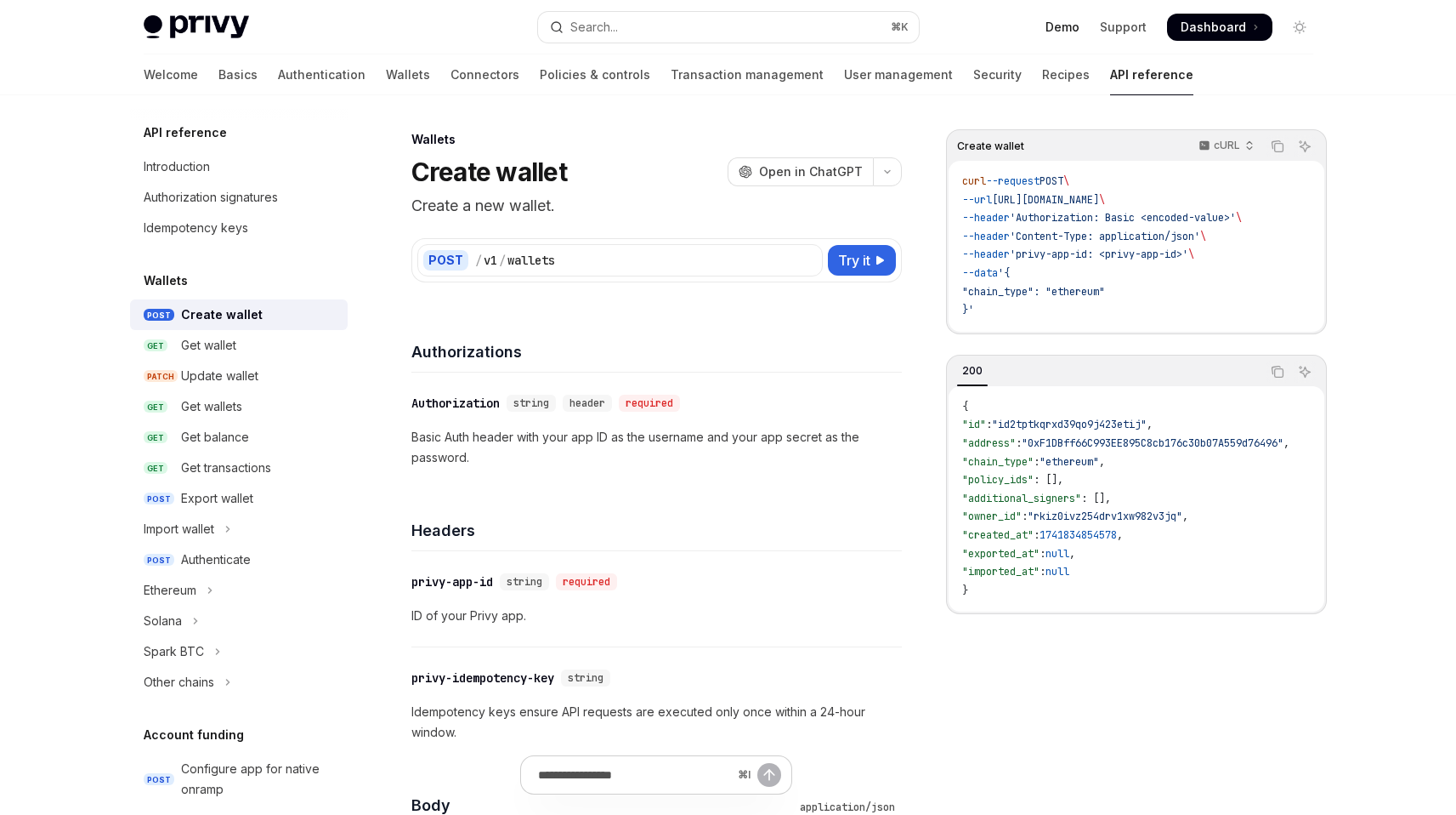
click at [1073, 31] on link "Demo" at bounding box center [1062, 27] width 34 height 17
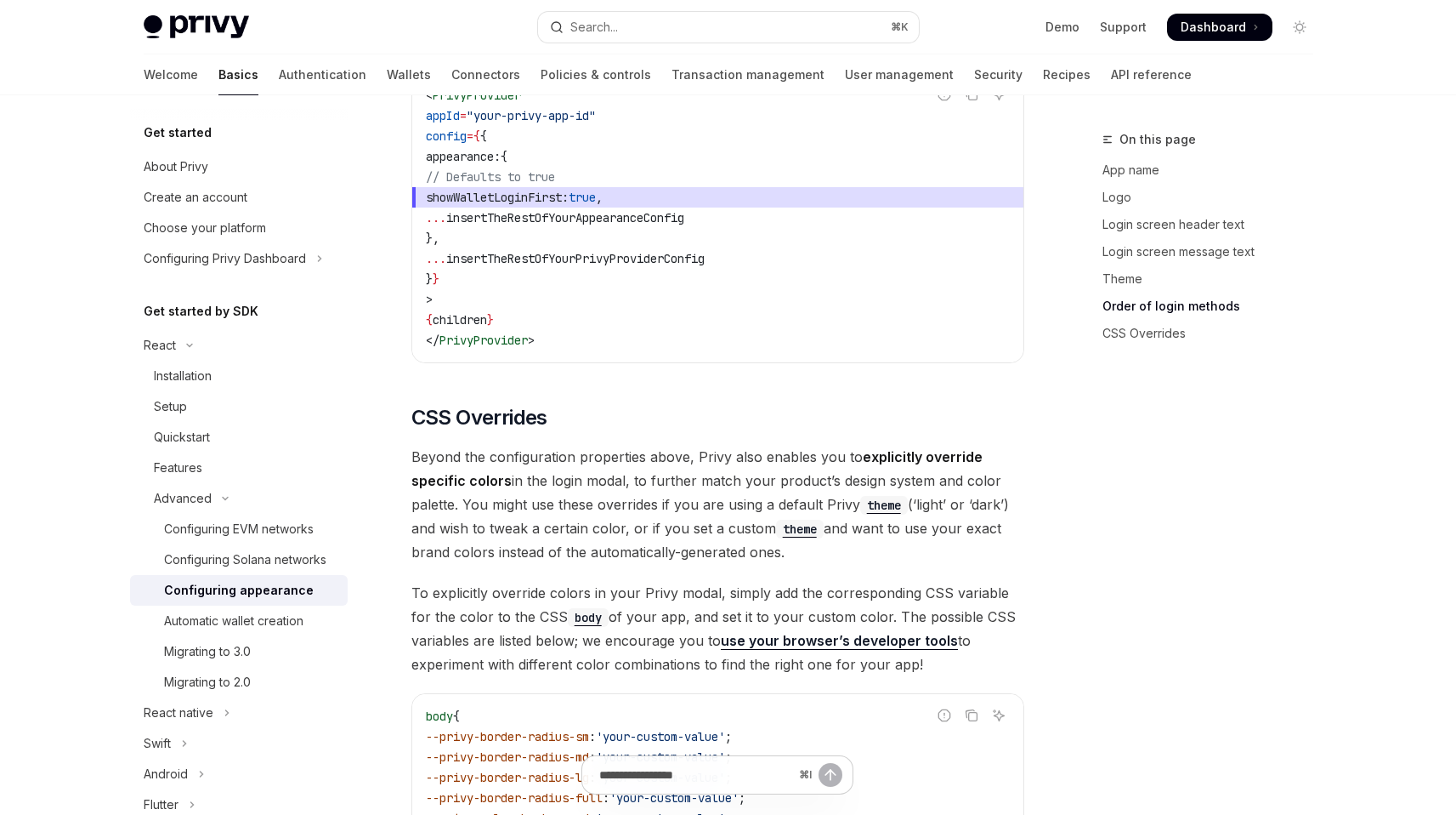
scroll to position [3672, 0]
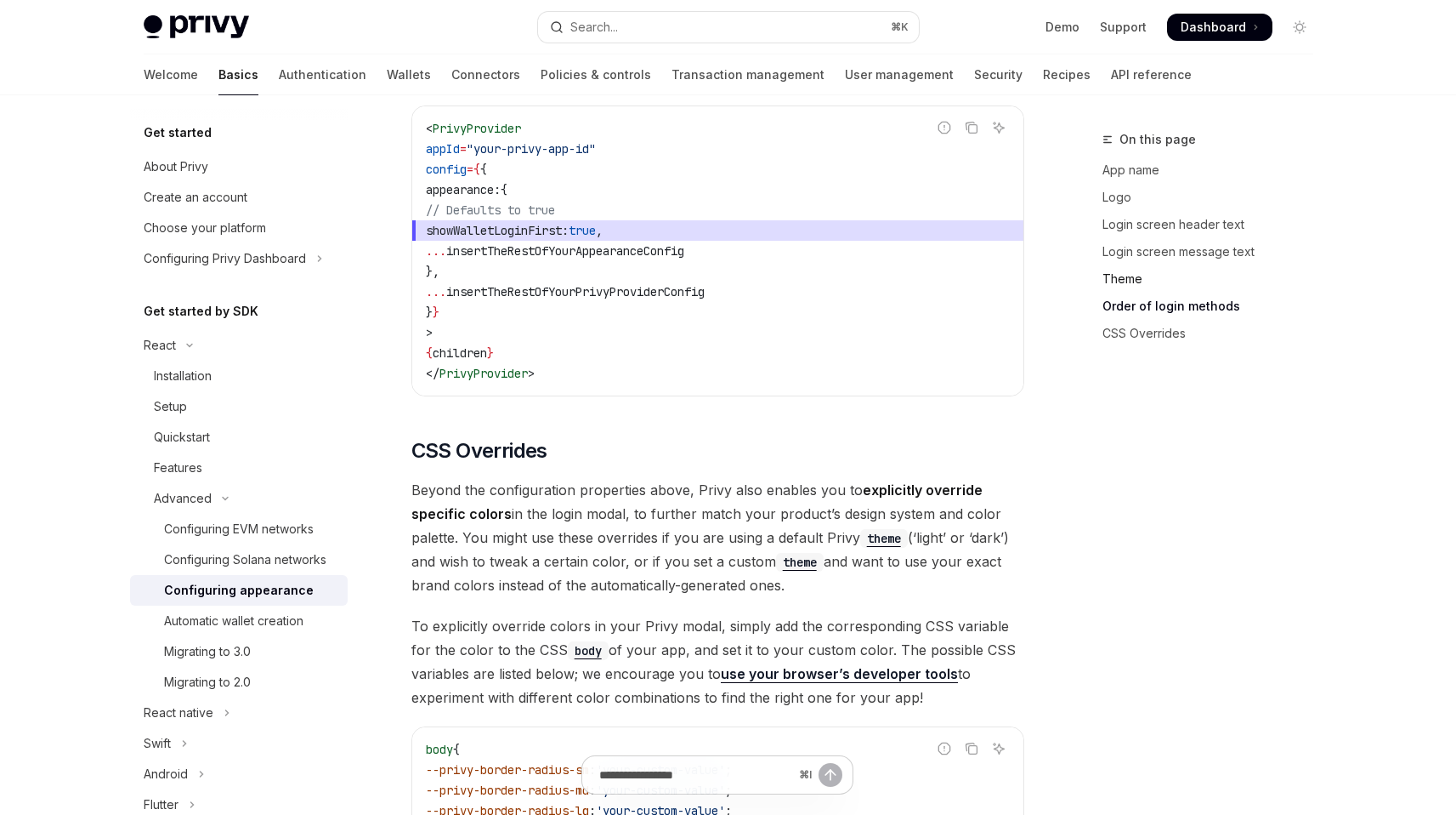
click at [1151, 280] on link "Theme" at bounding box center [1214, 278] width 225 height 27
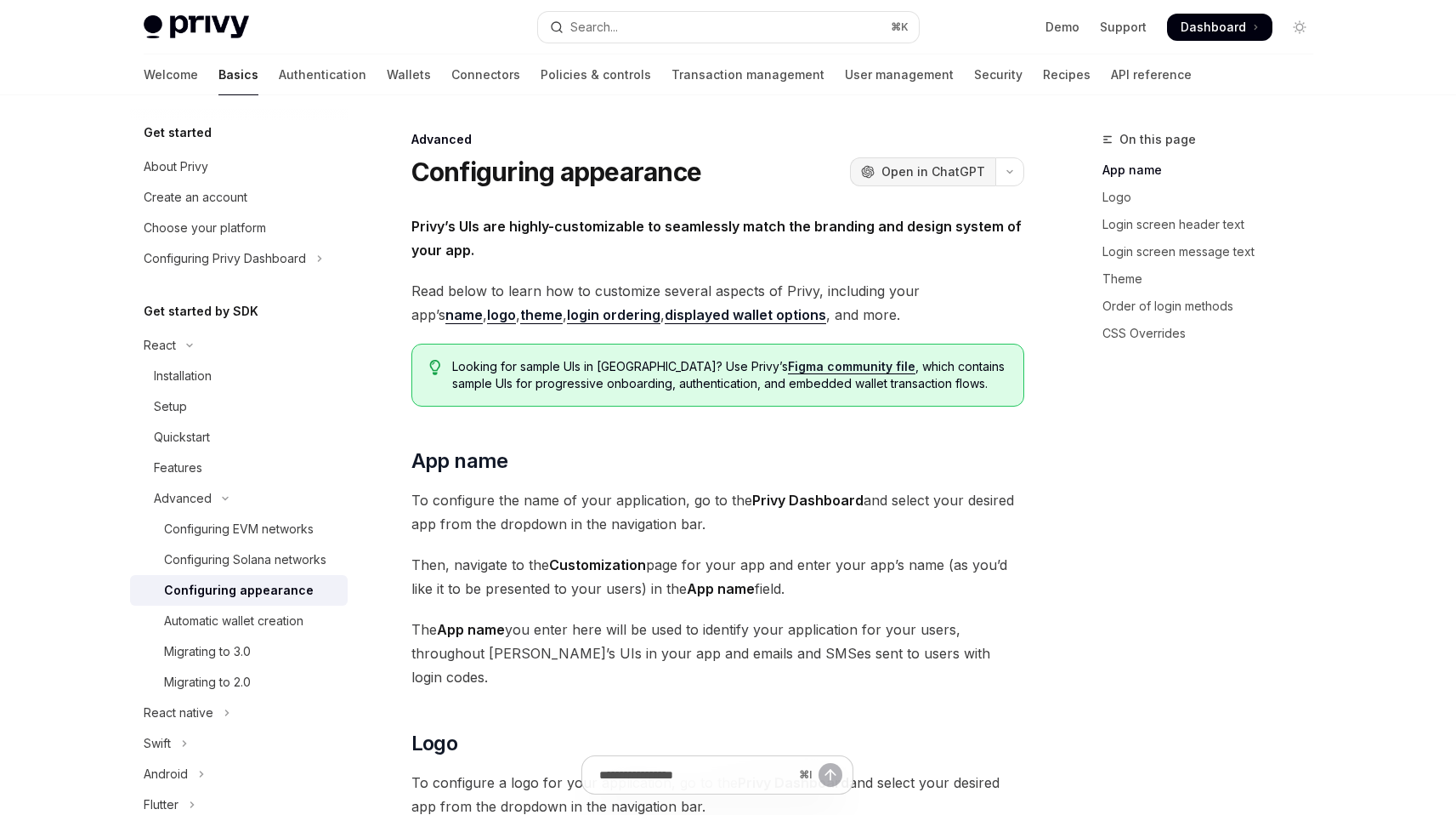
click at [984, 172] on button "OpenAI Open in ChatGPT" at bounding box center [922, 171] width 146 height 29
drag, startPoint x: 412, startPoint y: 178, endPoint x: 707, endPoint y: 176, distance: 295.0
click at [707, 176] on div "Configuring appearance OpenAI Open in ChatGPT" at bounding box center [718, 171] width 613 height 31
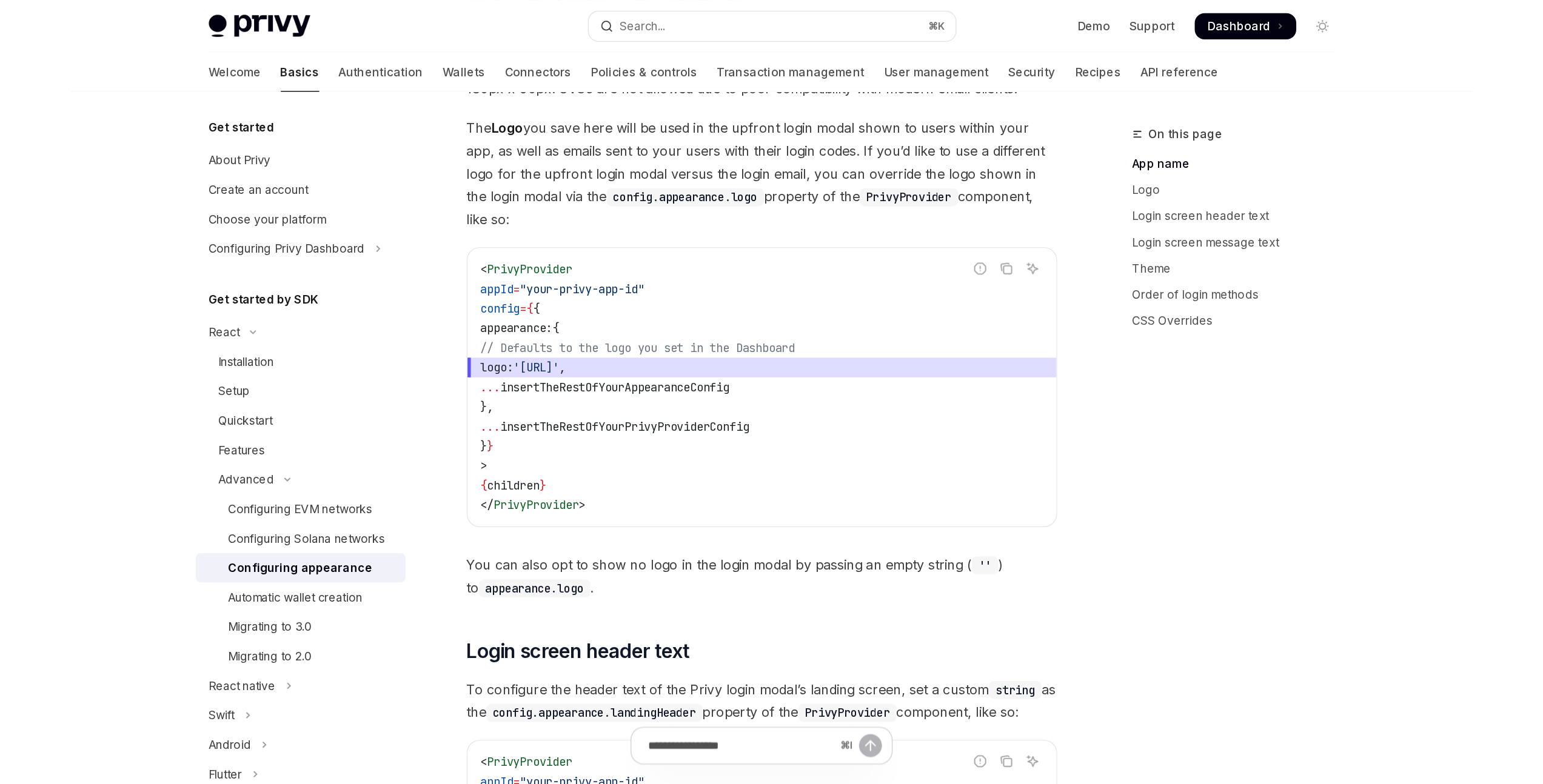
scroll to position [683, 0]
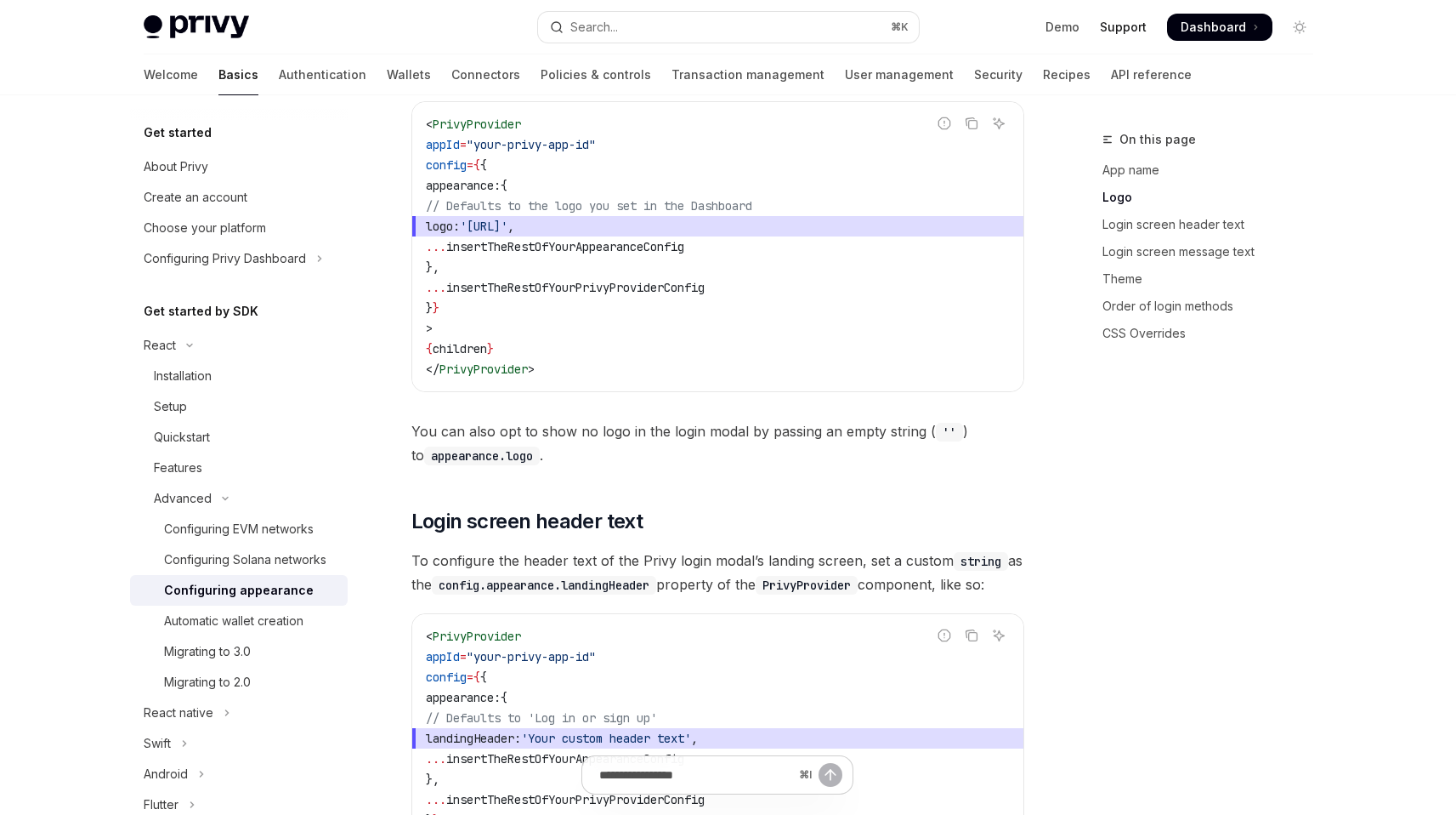
type textarea "*"
